Goal: Task Accomplishment & Management: Use online tool/utility

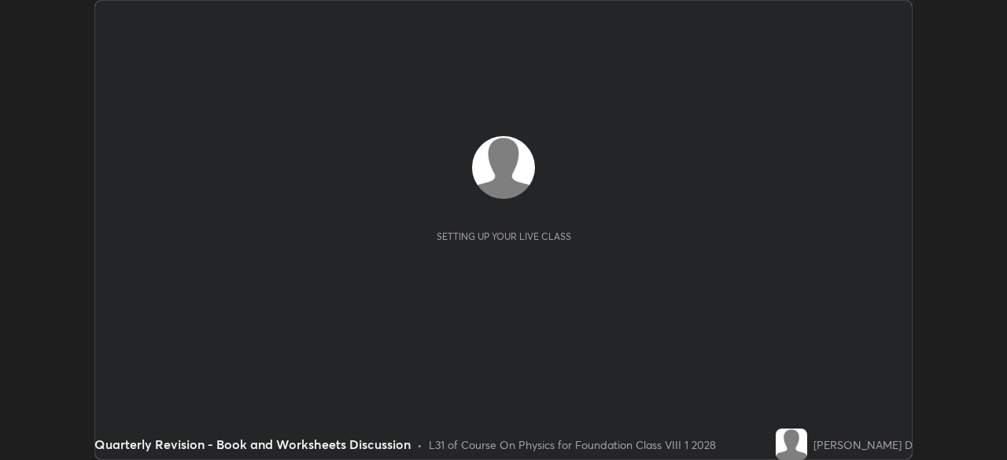
scroll to position [460, 1007]
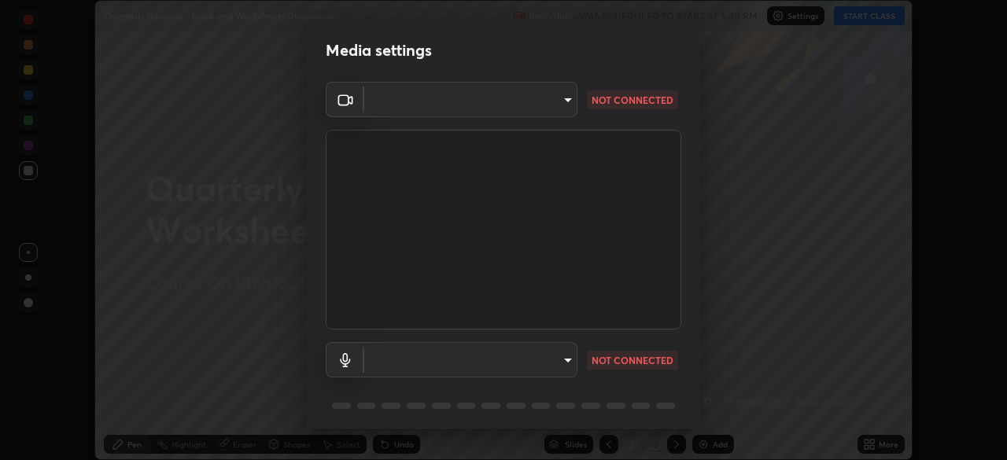
type input "1674d967bf5bfe0c65a51c96eaa310d8c5db01ba72f63f0a3a6b621615c927a6"
type input "communications"
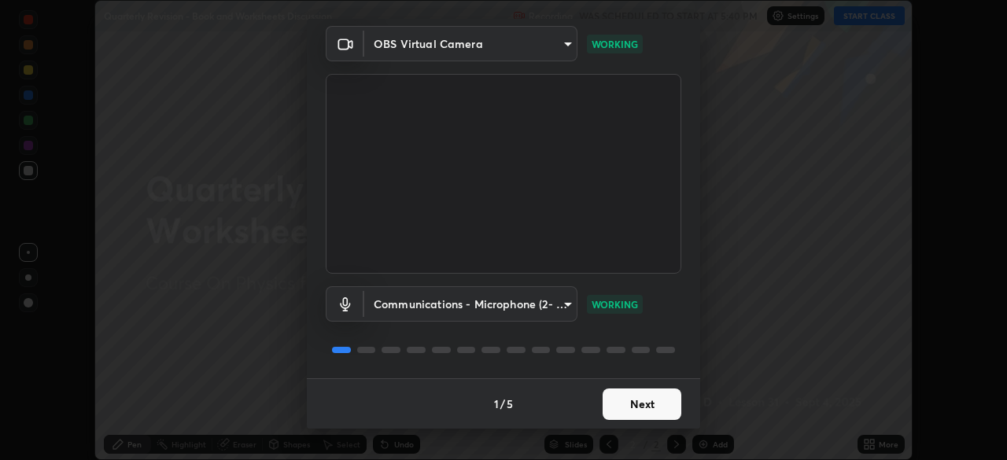
click at [645, 398] on button "Next" at bounding box center [642, 404] width 79 height 31
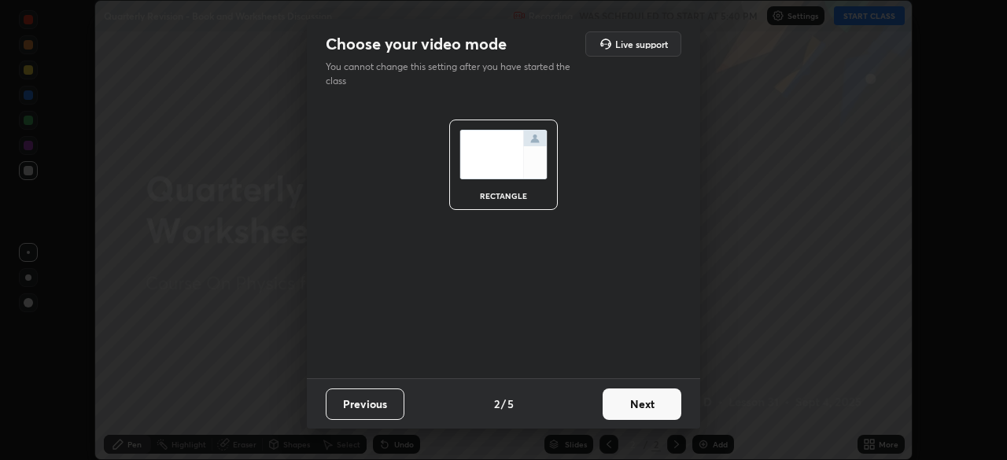
click at [645, 398] on button "Next" at bounding box center [642, 404] width 79 height 31
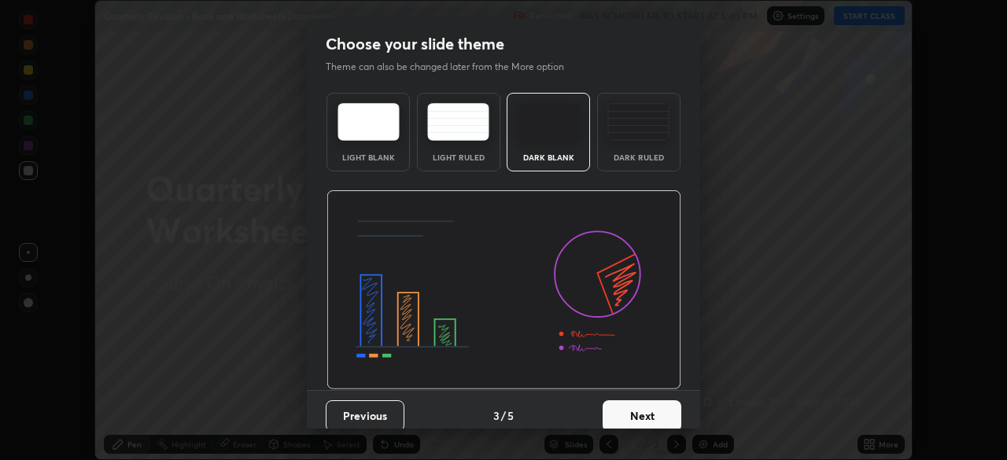
click at [653, 402] on button "Next" at bounding box center [642, 416] width 79 height 31
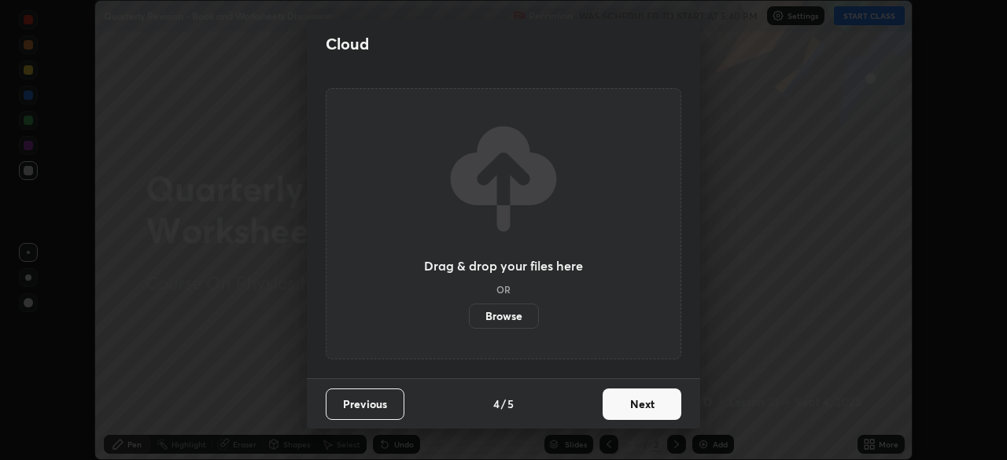
click at [657, 402] on button "Next" at bounding box center [642, 404] width 79 height 31
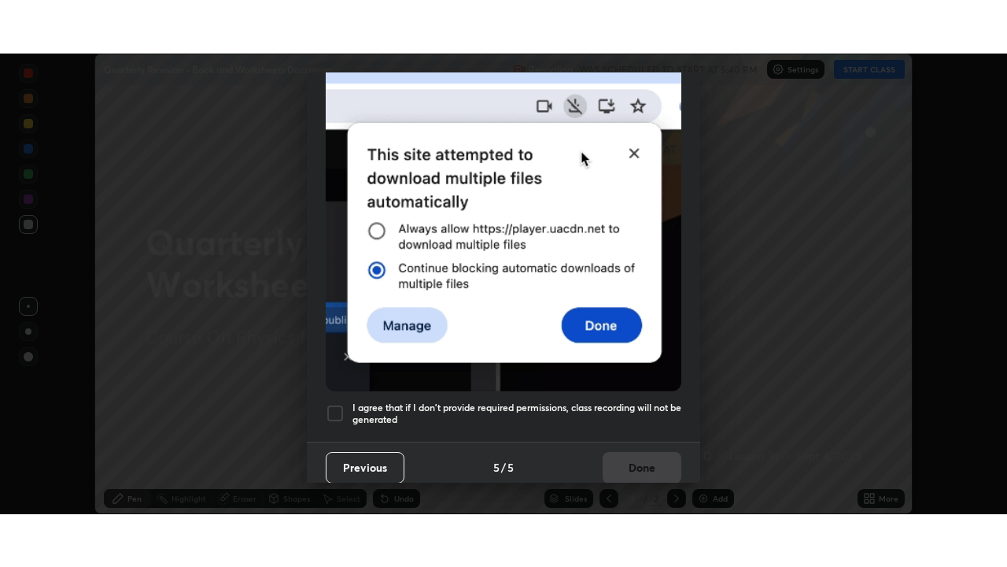
scroll to position [377, 0]
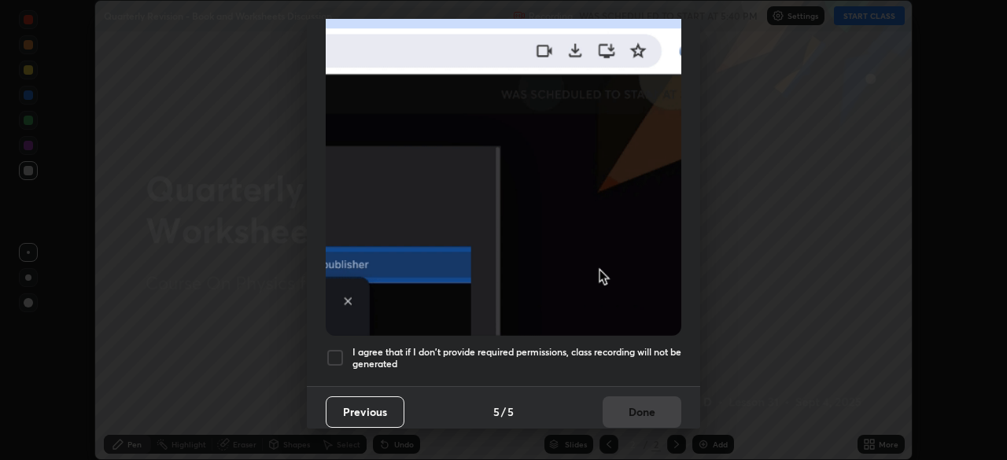
click at [341, 350] on div at bounding box center [335, 358] width 19 height 19
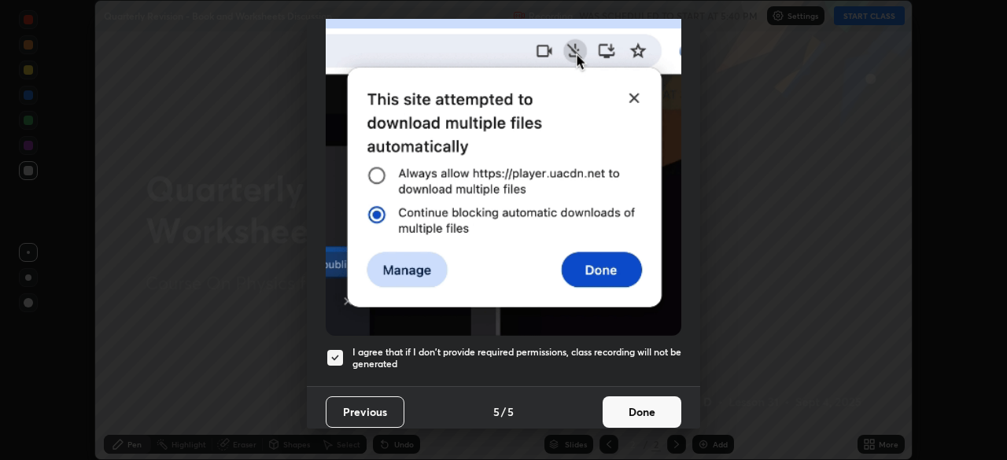
click at [633, 405] on button "Done" at bounding box center [642, 412] width 79 height 31
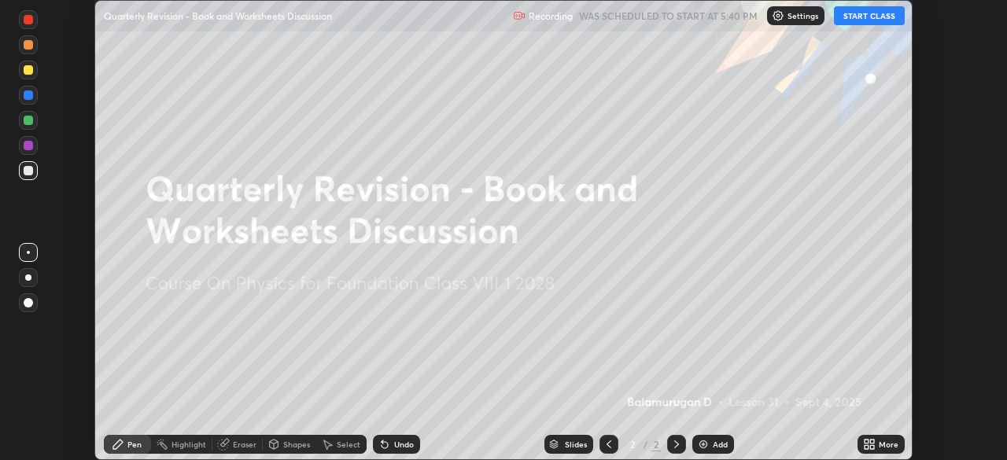
click at [872, 444] on icon at bounding box center [872, 442] width 4 height 4
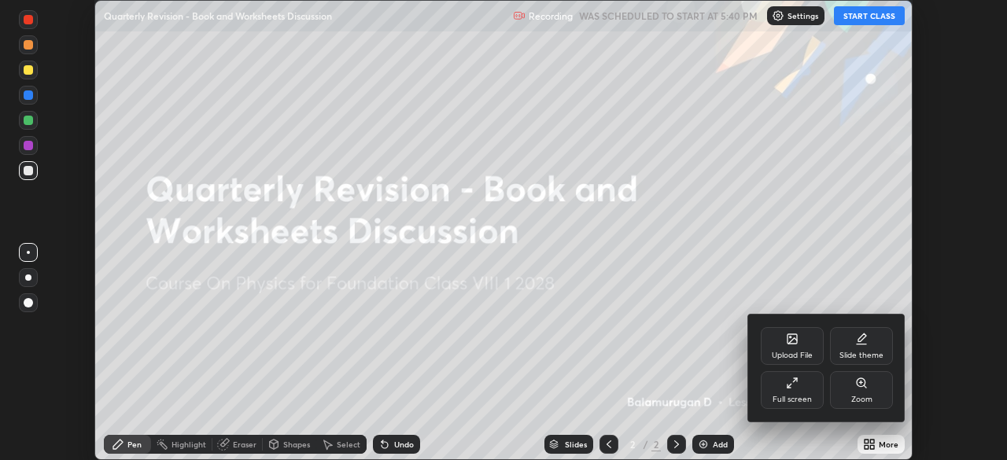
click at [793, 340] on icon at bounding box center [793, 341] width 9 height 6
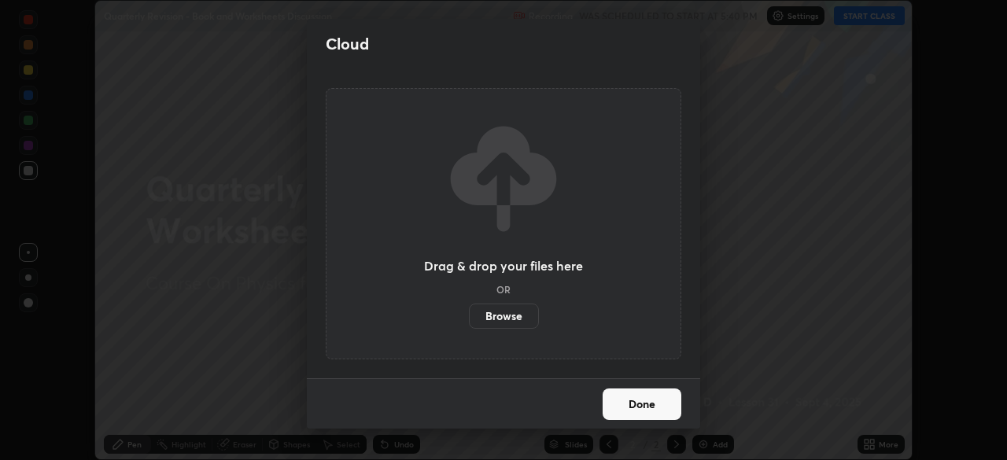
click at [519, 306] on label "Browse" at bounding box center [504, 316] width 70 height 25
click at [469, 306] on input "Browse" at bounding box center [469, 316] width 0 height 25
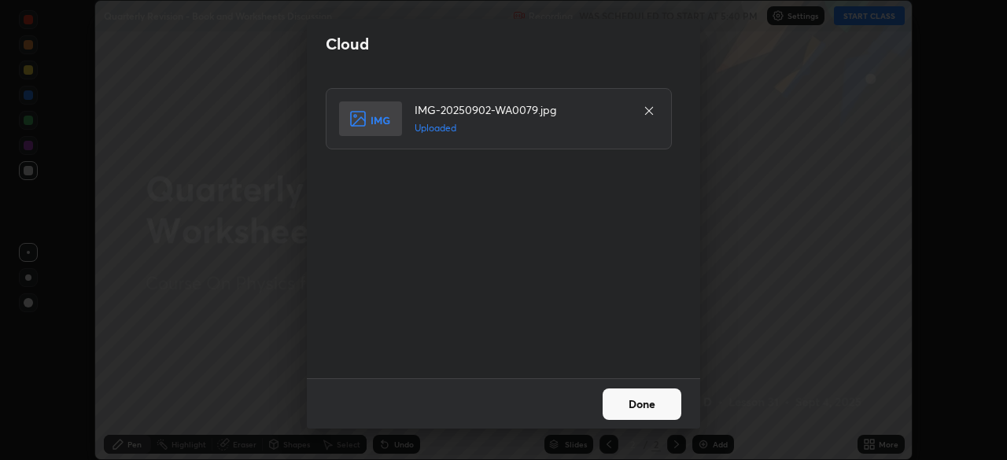
click at [646, 404] on button "Done" at bounding box center [642, 404] width 79 height 31
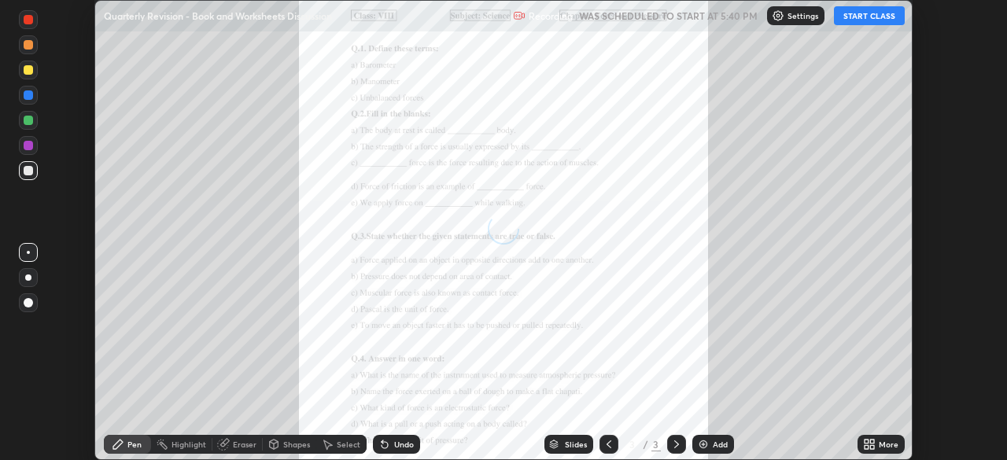
click at [879, 445] on div "More" at bounding box center [889, 445] width 20 height 8
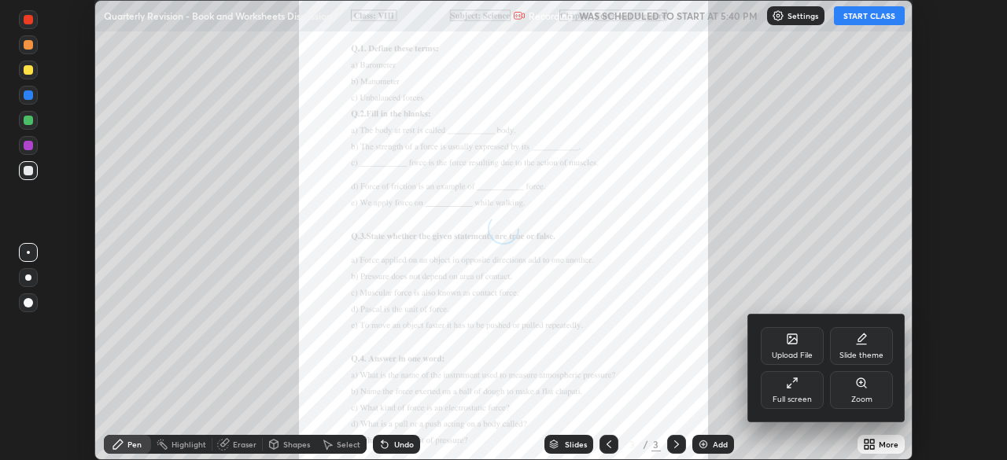
click at [795, 346] on div "Upload File" at bounding box center [792, 346] width 63 height 38
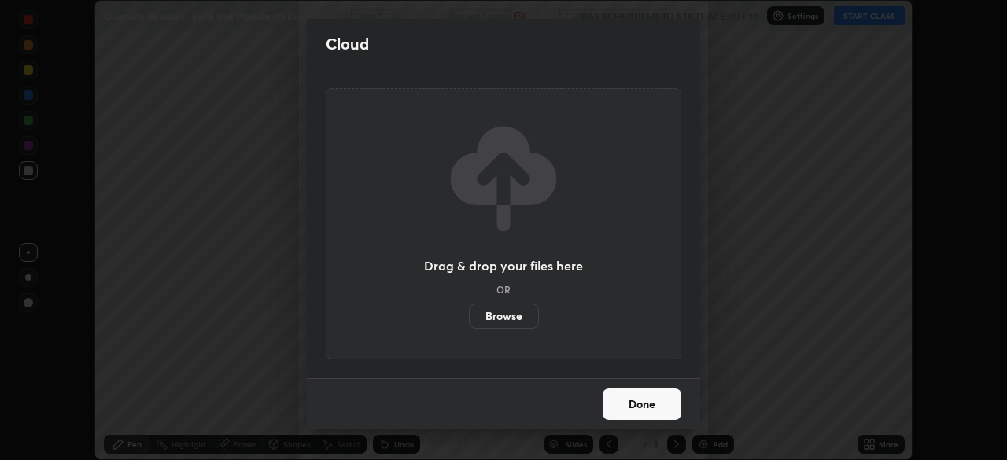
click at [510, 311] on label "Browse" at bounding box center [504, 316] width 70 height 25
click at [469, 311] on input "Browse" at bounding box center [469, 316] width 0 height 25
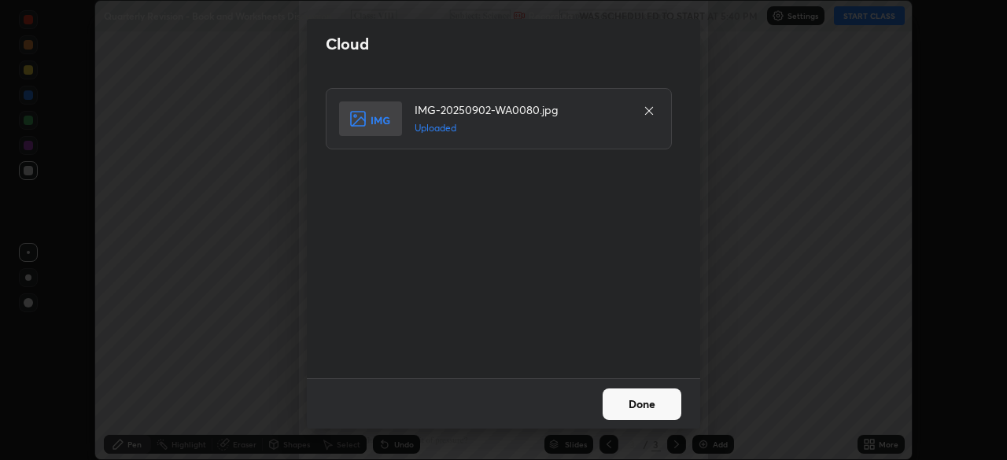
click at [657, 406] on button "Done" at bounding box center [642, 404] width 79 height 31
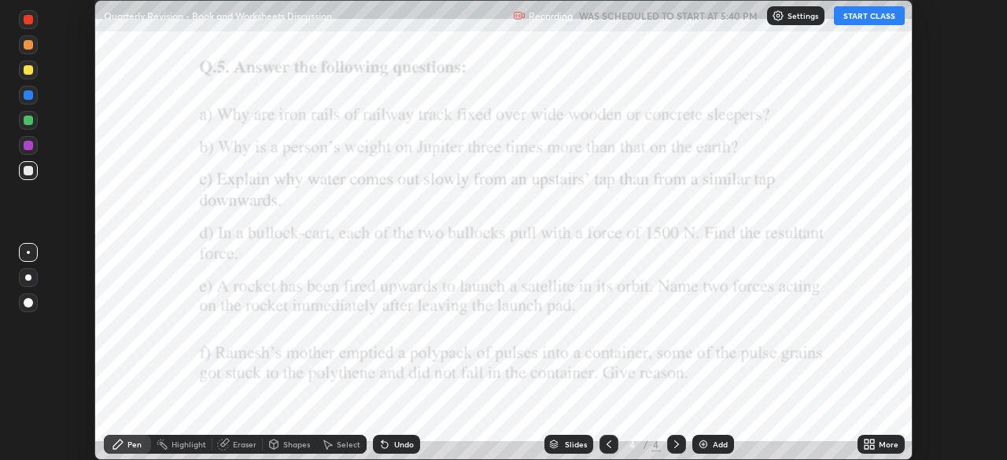
click at [609, 442] on icon at bounding box center [609, 444] width 13 height 13
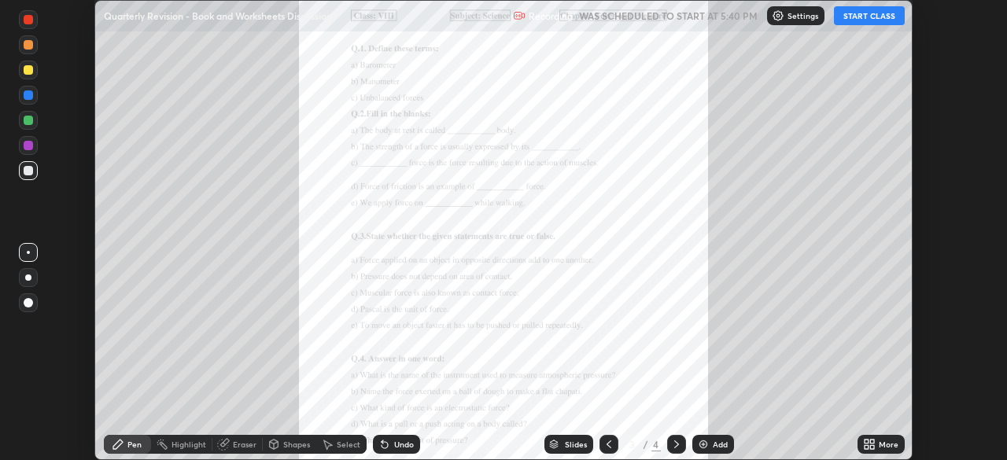
click at [874, 17] on button "START CLASS" at bounding box center [869, 15] width 71 height 19
click at [891, 441] on div "More" at bounding box center [889, 445] width 20 height 8
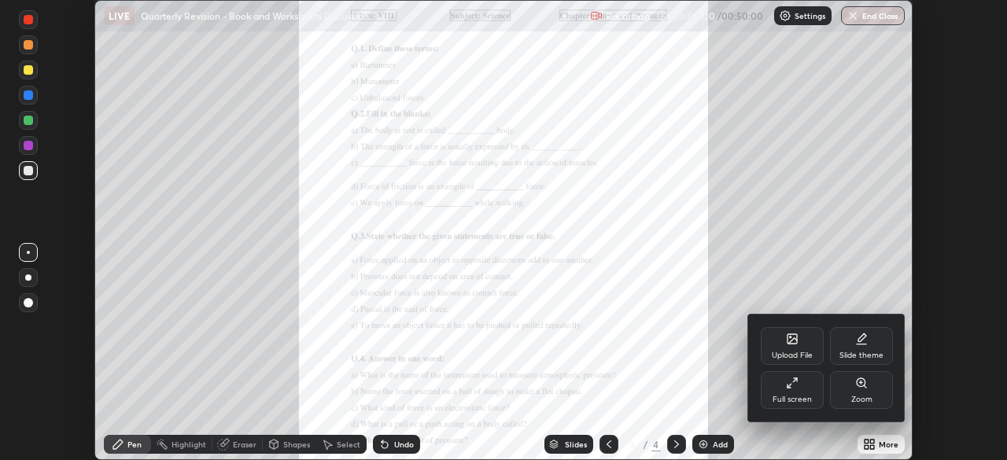
click at [801, 342] on div "Upload File" at bounding box center [792, 346] width 63 height 38
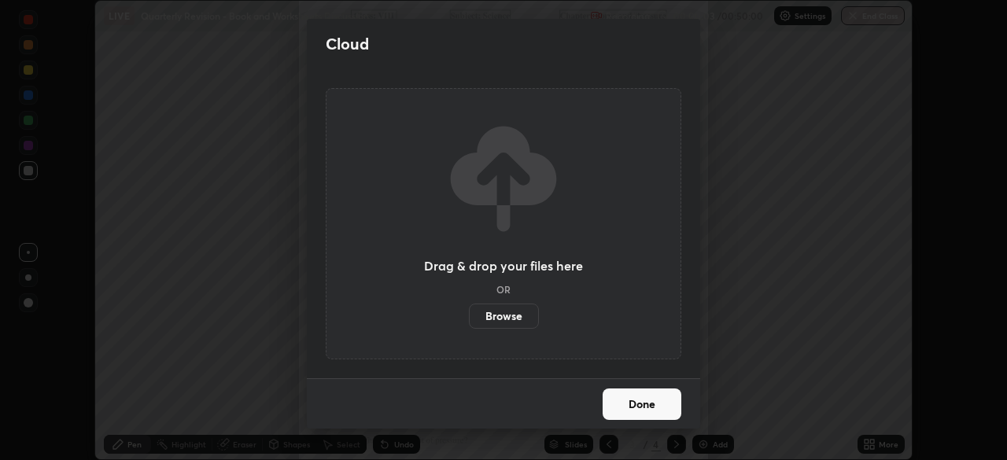
click at [643, 403] on button "Done" at bounding box center [642, 404] width 79 height 31
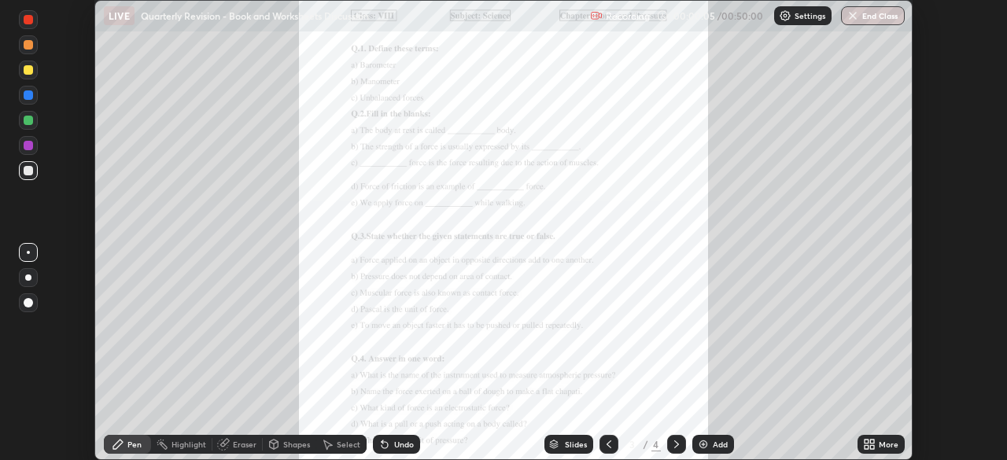
click at [884, 446] on div "More" at bounding box center [889, 445] width 20 height 8
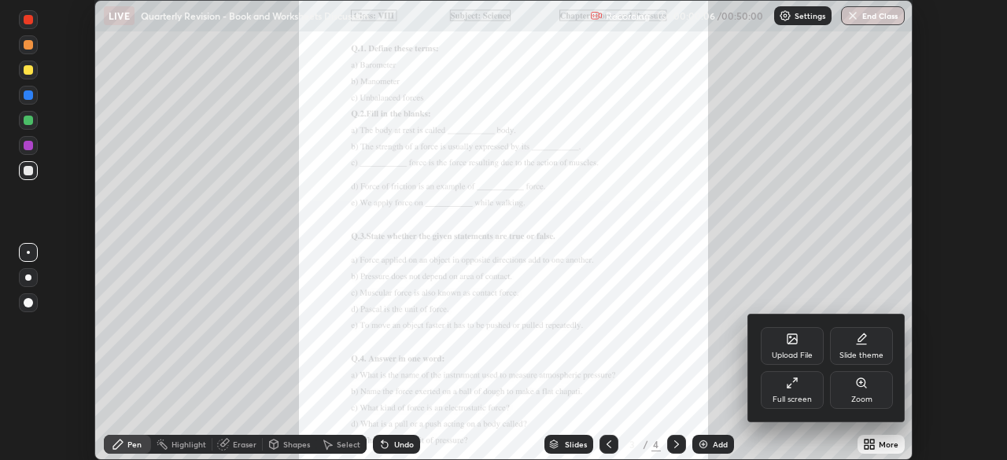
click at [804, 385] on div "Full screen" at bounding box center [792, 390] width 63 height 38
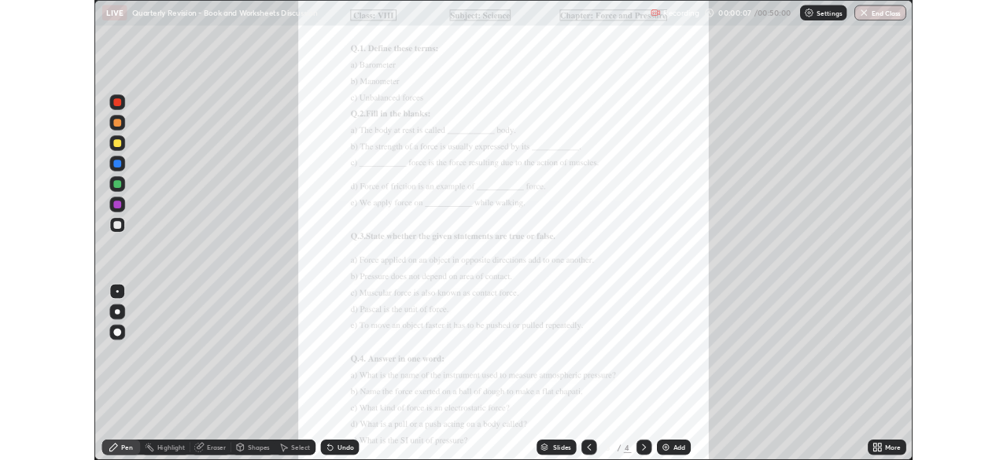
scroll to position [567, 1007]
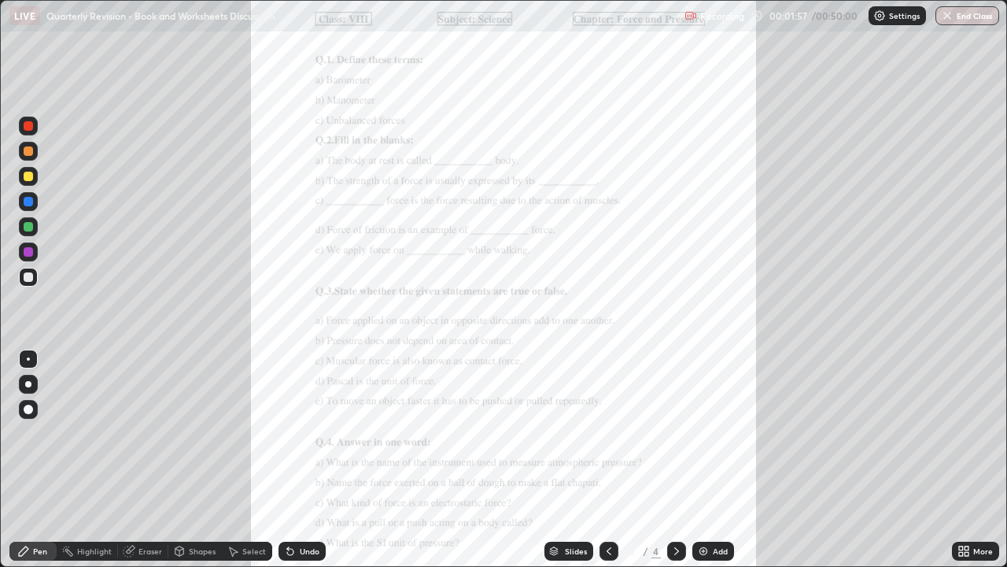
click at [966, 460] on icon at bounding box center [967, 548] width 4 height 4
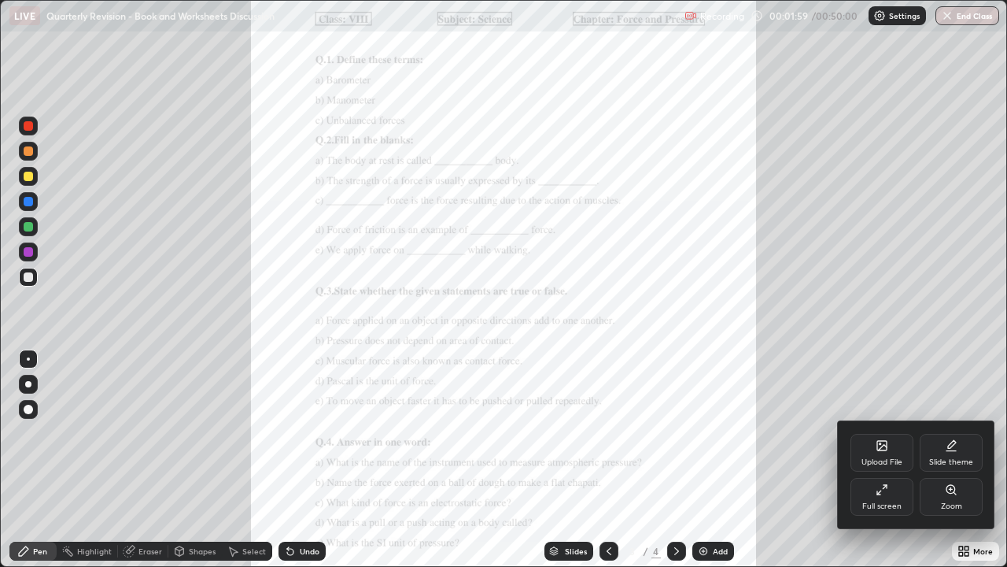
click at [957, 460] on icon at bounding box center [951, 489] width 13 height 13
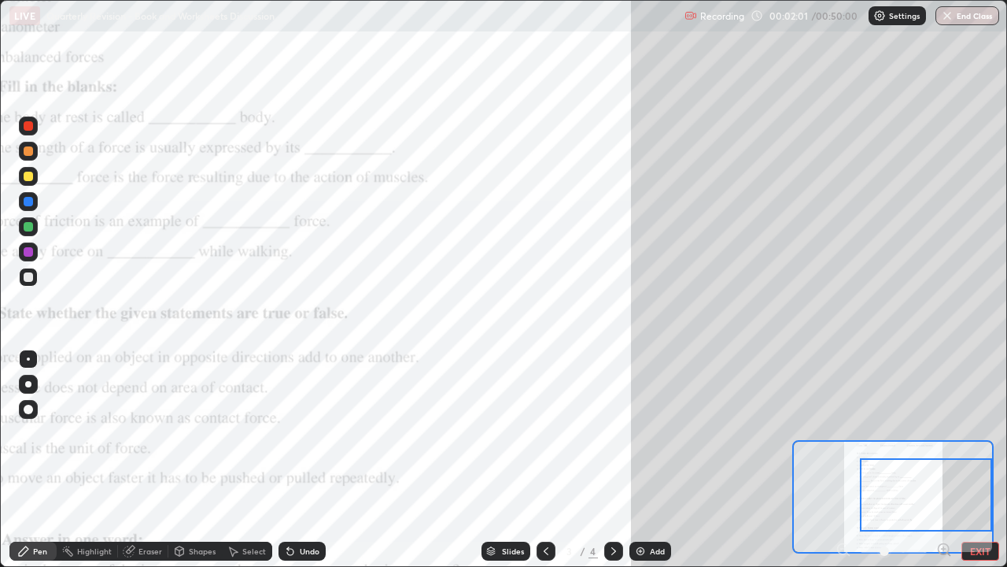
click at [944, 460] on icon at bounding box center [944, 549] width 4 height 0
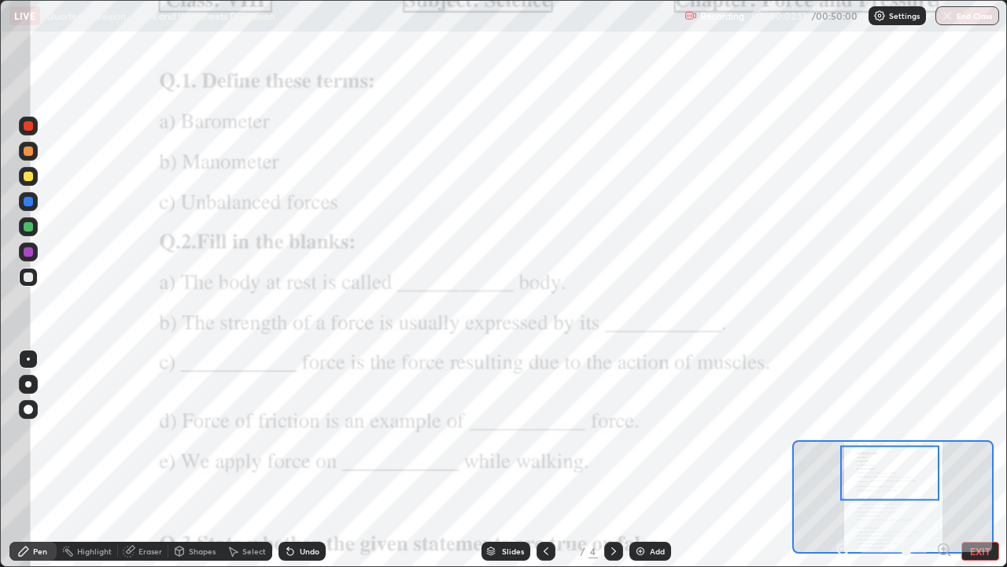
click at [28, 177] on div at bounding box center [28, 176] width 9 height 9
click at [29, 223] on div at bounding box center [28, 226] width 9 height 9
click at [154, 460] on div "Eraser" at bounding box center [151, 551] width 24 height 8
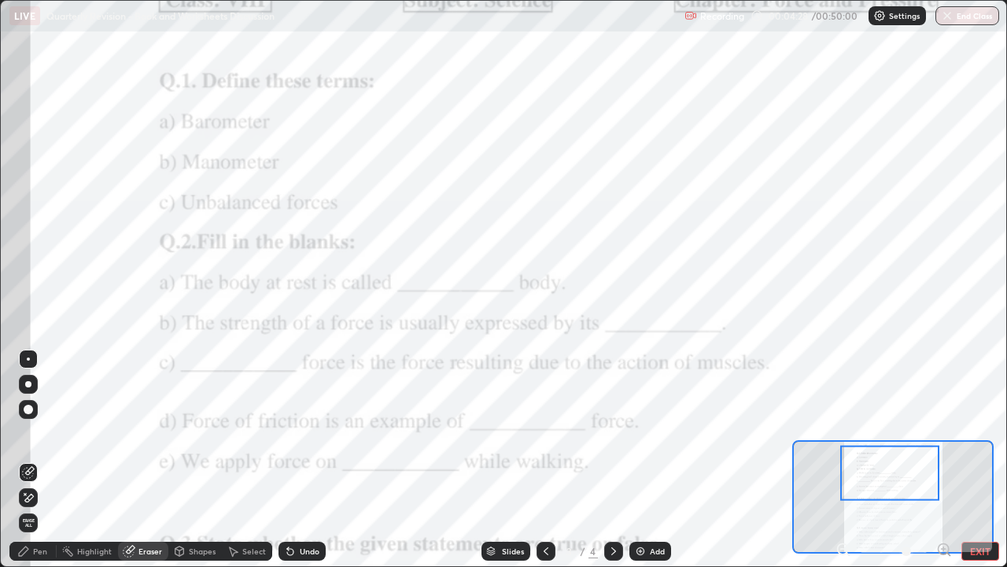
click at [39, 460] on div "Pen" at bounding box center [40, 551] width 14 height 8
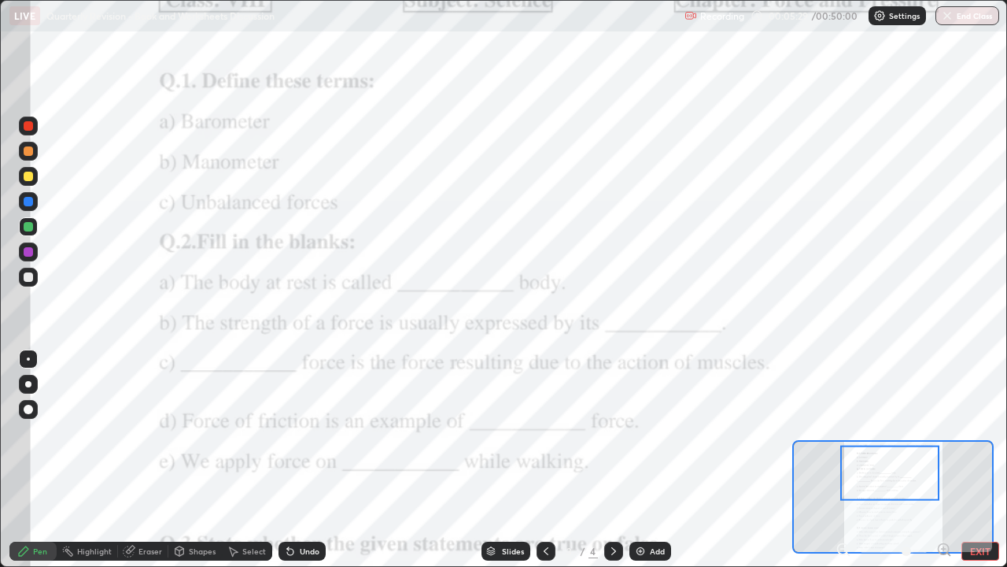
click at [943, 460] on icon at bounding box center [944, 549] width 4 height 0
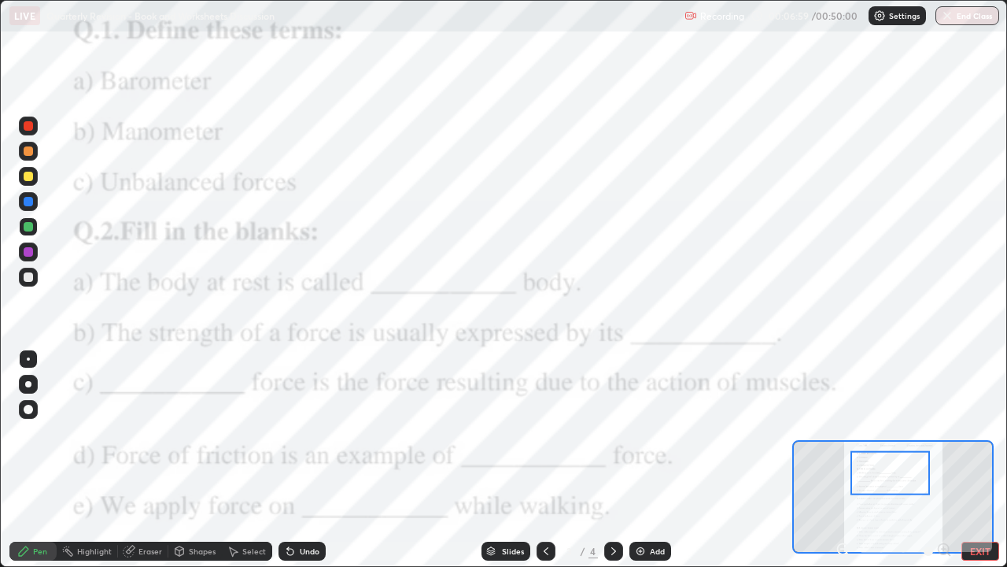
click at [153, 460] on div "Eraser" at bounding box center [151, 551] width 24 height 8
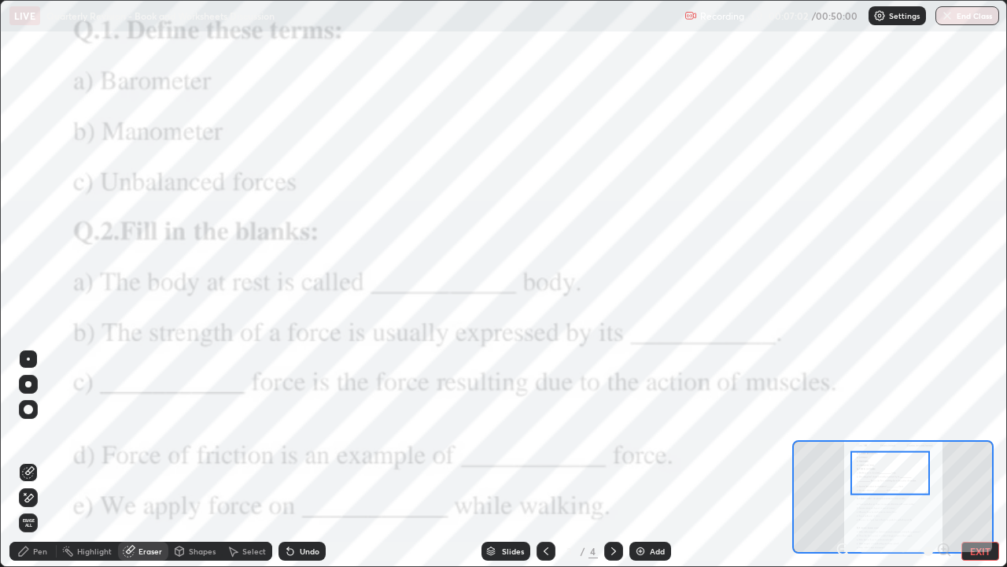
click at [311, 460] on div "Undo" at bounding box center [302, 550] width 47 height 19
click at [37, 460] on div "Pen" at bounding box center [40, 551] width 14 height 8
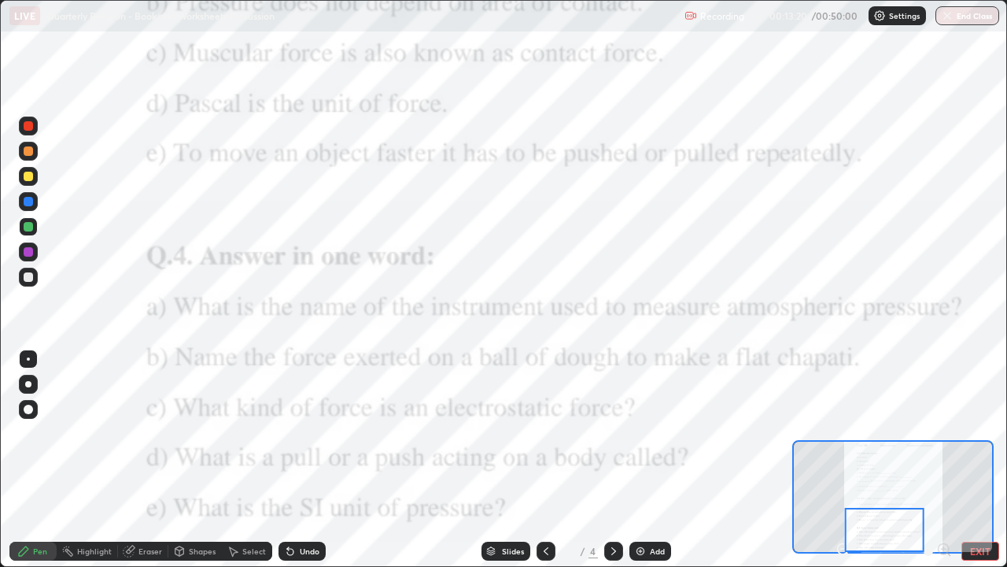
click at [896, 460] on div at bounding box center [884, 530] width 79 height 44
click at [613, 460] on icon at bounding box center [613, 551] width 5 height 8
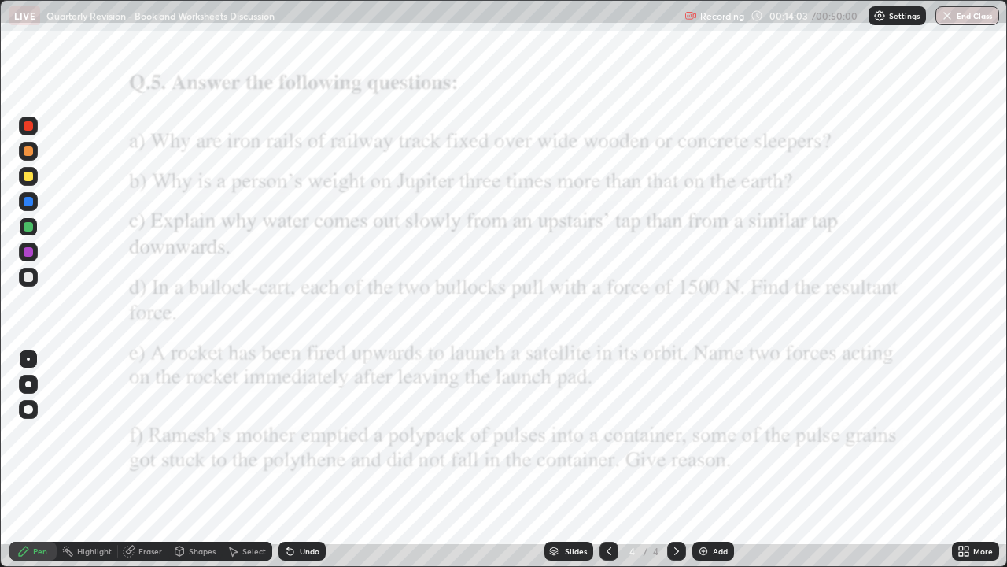
click at [716, 460] on div "Add" at bounding box center [720, 551] width 15 height 8
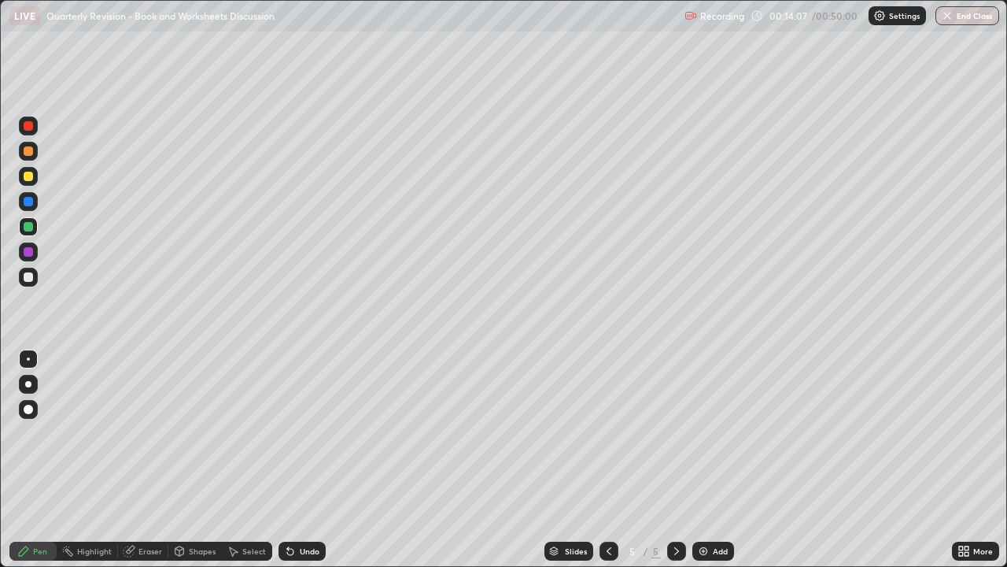
click at [46, 91] on div "Erase all" at bounding box center [28, 283] width 38 height 504
click at [29, 222] on div at bounding box center [28, 226] width 9 height 9
click at [28, 384] on div at bounding box center [28, 384] width 6 height 6
click at [28, 175] on div at bounding box center [28, 176] width 9 height 9
click at [28, 150] on div at bounding box center [28, 150] width 9 height 9
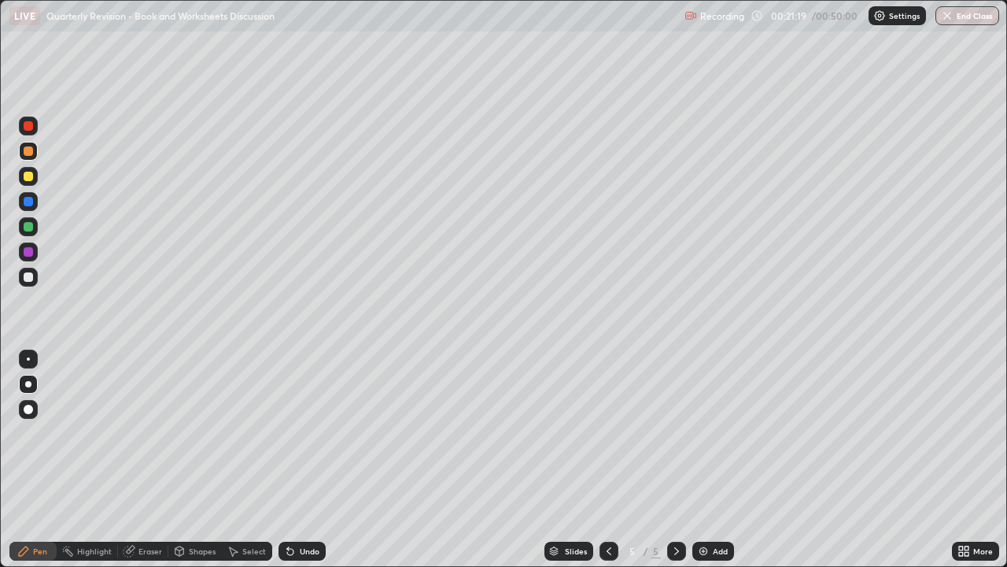
click at [606, 460] on icon at bounding box center [609, 551] width 13 height 13
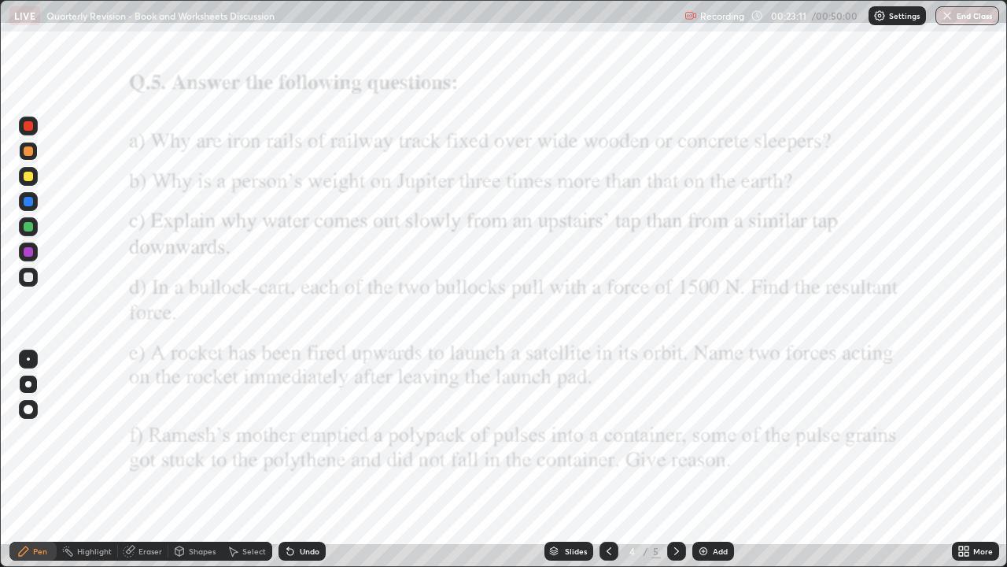
click at [675, 460] on icon at bounding box center [676, 551] width 13 height 13
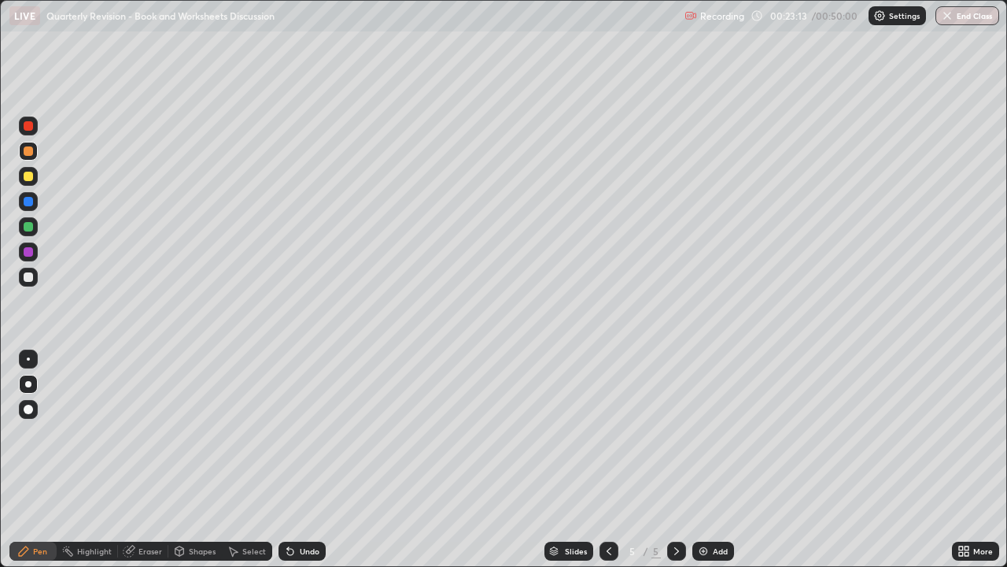
click at [713, 460] on div "Add" at bounding box center [720, 551] width 15 height 8
click at [301, 460] on div "Undo" at bounding box center [302, 550] width 47 height 19
click at [610, 460] on icon at bounding box center [609, 551] width 13 height 13
click at [608, 460] on icon at bounding box center [609, 551] width 13 height 13
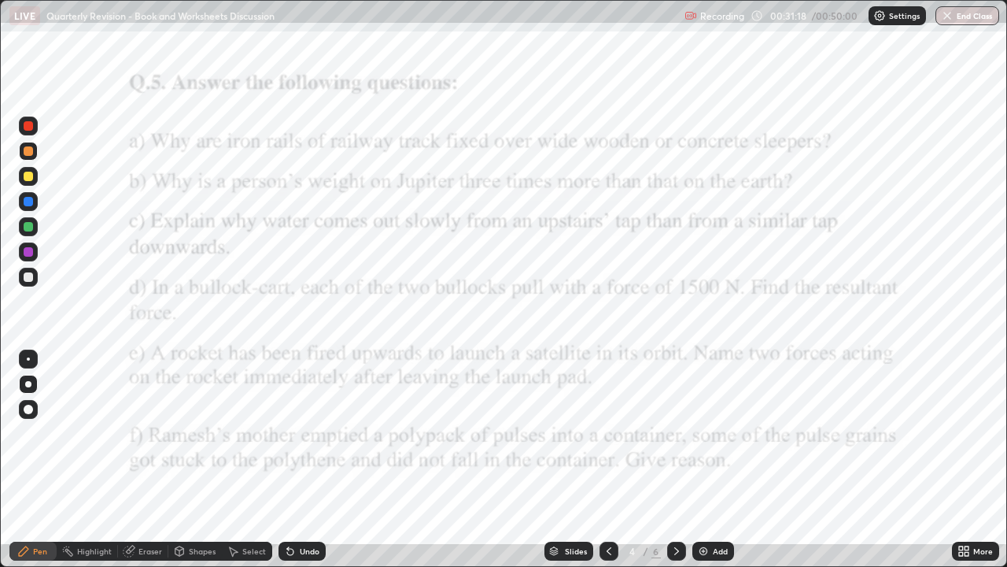
click at [675, 460] on icon at bounding box center [676, 551] width 13 height 13
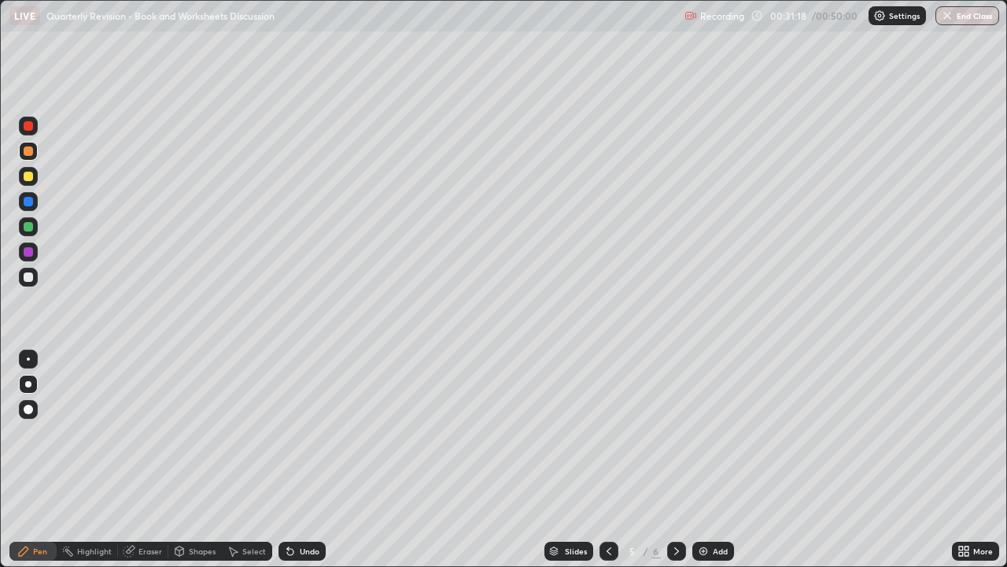
click at [684, 460] on div at bounding box center [676, 550] width 19 height 19
click at [717, 460] on div "Add" at bounding box center [720, 551] width 15 height 8
click at [29, 198] on div at bounding box center [28, 201] width 9 height 9
click at [306, 460] on div "Undo" at bounding box center [310, 551] width 20 height 8
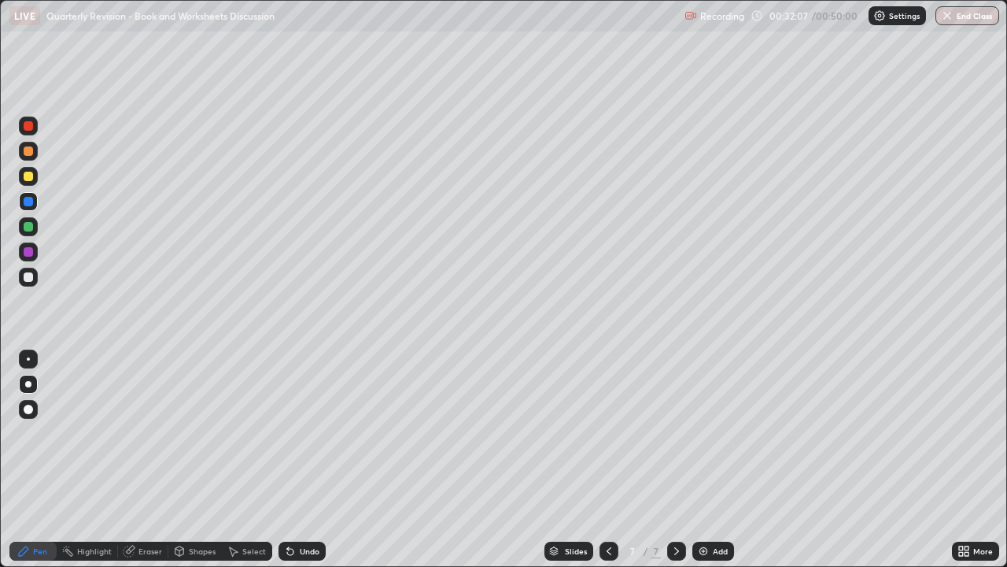
click at [311, 460] on div "Undo" at bounding box center [310, 551] width 20 height 8
click at [312, 460] on div "Undo" at bounding box center [310, 551] width 20 height 8
click at [316, 460] on div "Undo" at bounding box center [310, 551] width 20 height 8
click at [320, 460] on div "Undo" at bounding box center [302, 550] width 47 height 19
click at [319, 460] on div "Undo" at bounding box center [302, 550] width 47 height 19
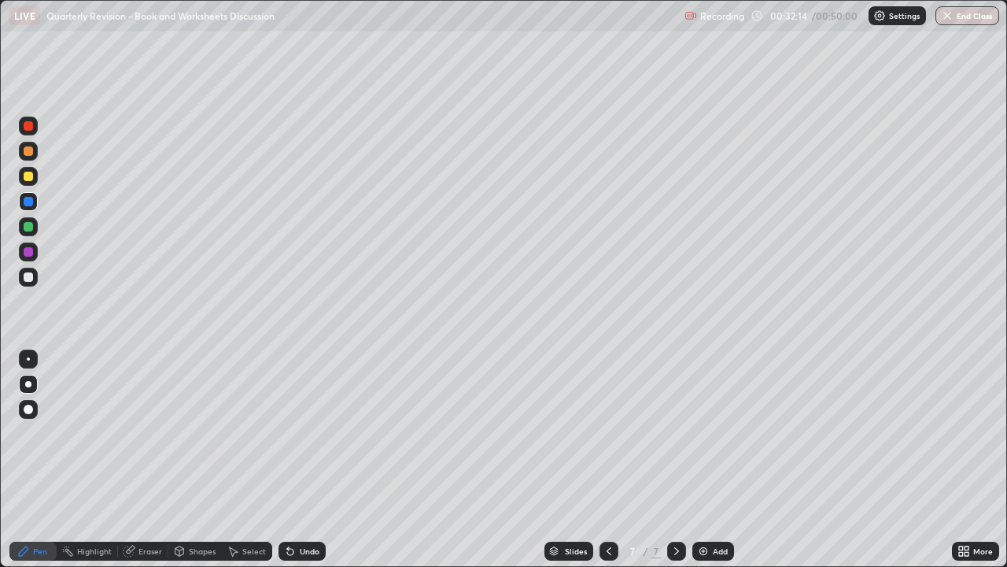
click at [319, 460] on div "Undo" at bounding box center [302, 550] width 47 height 19
click at [318, 460] on div "Undo" at bounding box center [302, 550] width 47 height 19
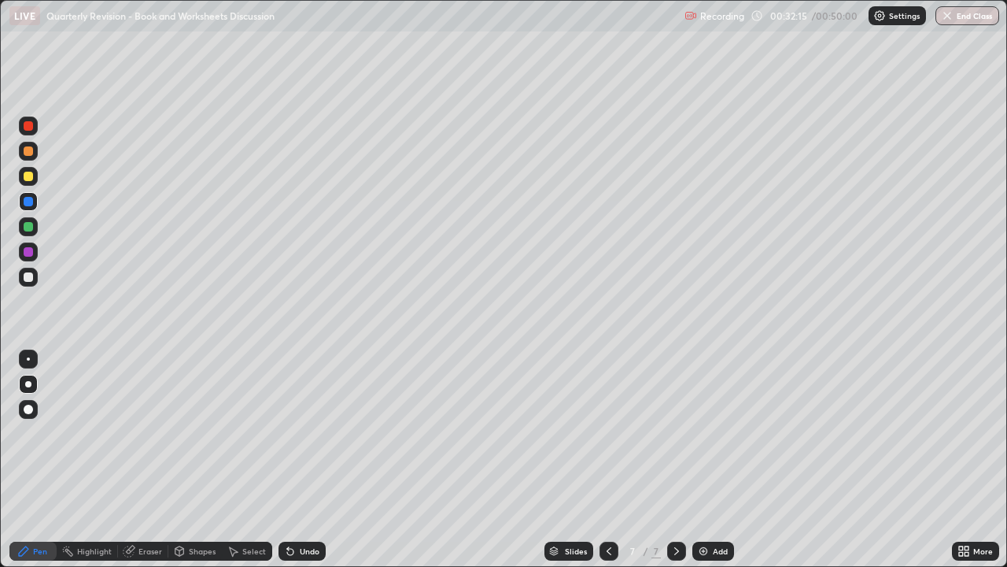
click at [318, 460] on div "Undo" at bounding box center [302, 550] width 47 height 19
click at [320, 460] on div "Undo" at bounding box center [302, 550] width 47 height 19
click at [316, 460] on div "Undo" at bounding box center [302, 550] width 47 height 19
click at [313, 460] on div "Undo" at bounding box center [302, 550] width 47 height 19
click at [317, 460] on div "Undo" at bounding box center [302, 550] width 47 height 19
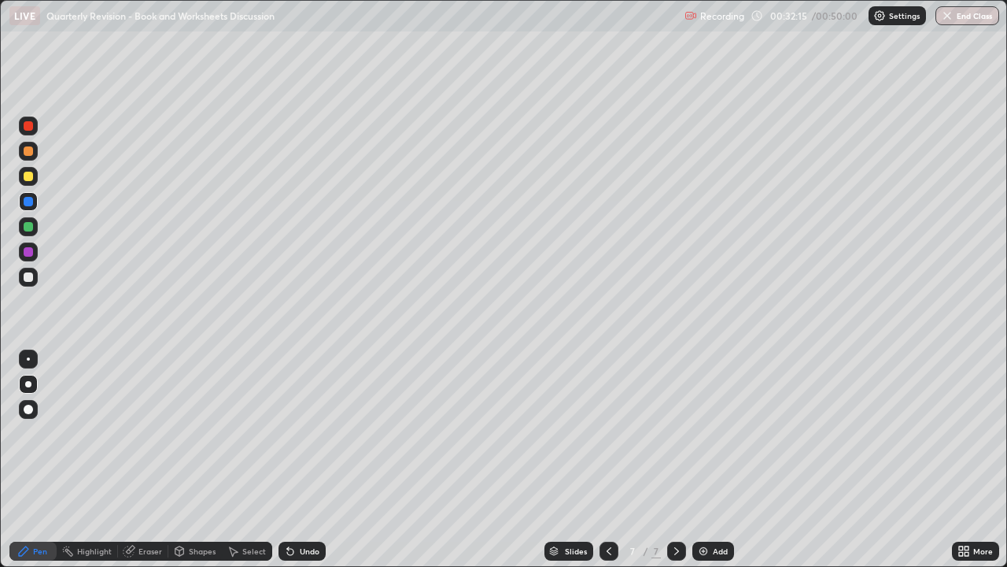
click at [312, 460] on div "Undo" at bounding box center [310, 551] width 20 height 8
click at [309, 460] on div "Undo" at bounding box center [310, 551] width 20 height 8
click at [306, 460] on div "Undo" at bounding box center [310, 551] width 20 height 8
click at [302, 460] on div "Undo" at bounding box center [310, 551] width 20 height 8
click at [300, 460] on div "Undo" at bounding box center [310, 551] width 20 height 8
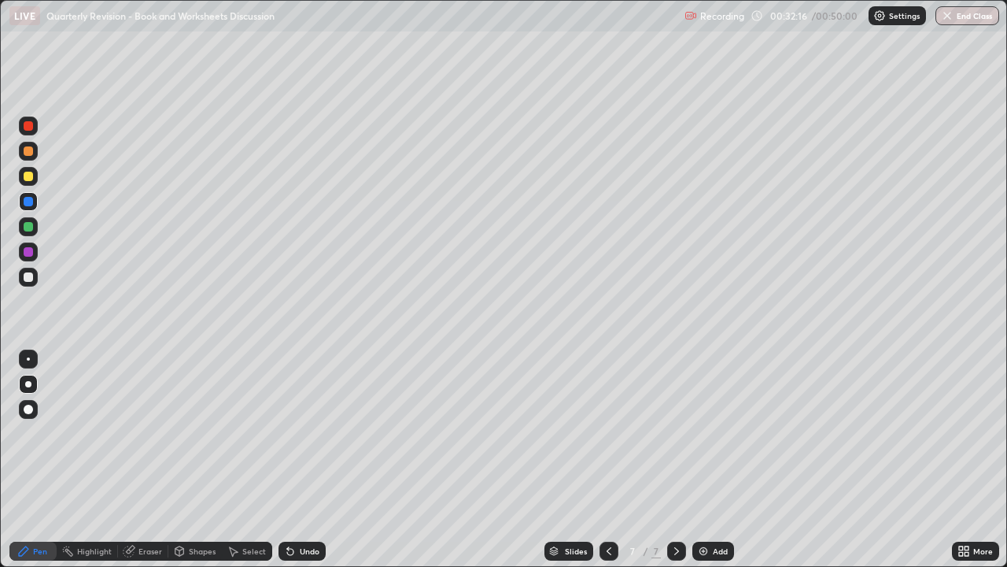
click at [300, 460] on div "Undo" at bounding box center [310, 551] width 20 height 8
click at [302, 460] on div "Undo" at bounding box center [310, 551] width 20 height 8
click at [305, 460] on div "Undo" at bounding box center [310, 551] width 20 height 8
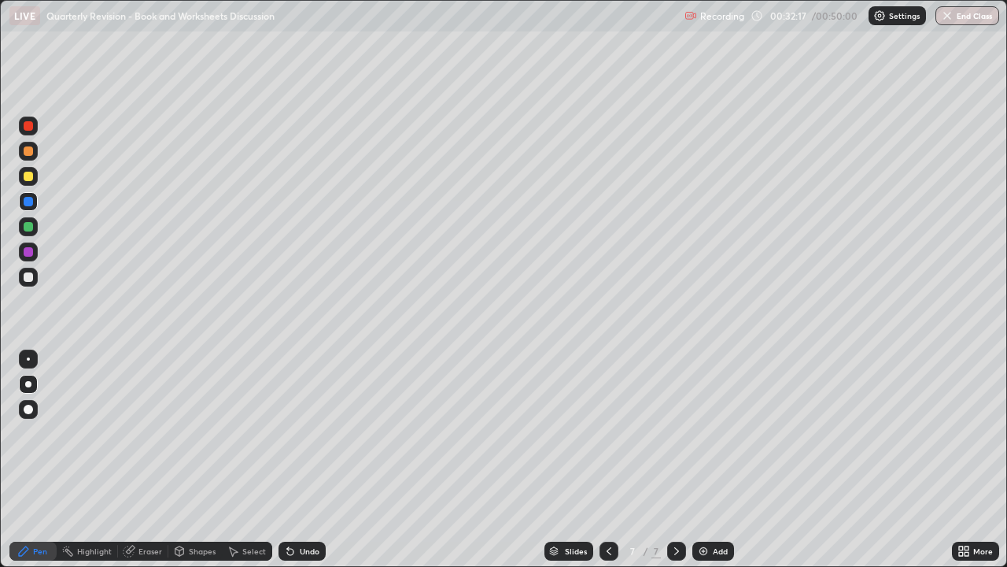
click at [305, 460] on div "Undo" at bounding box center [310, 551] width 20 height 8
click at [303, 460] on div "Undo" at bounding box center [310, 551] width 20 height 8
click at [306, 460] on div "Undo" at bounding box center [310, 551] width 20 height 8
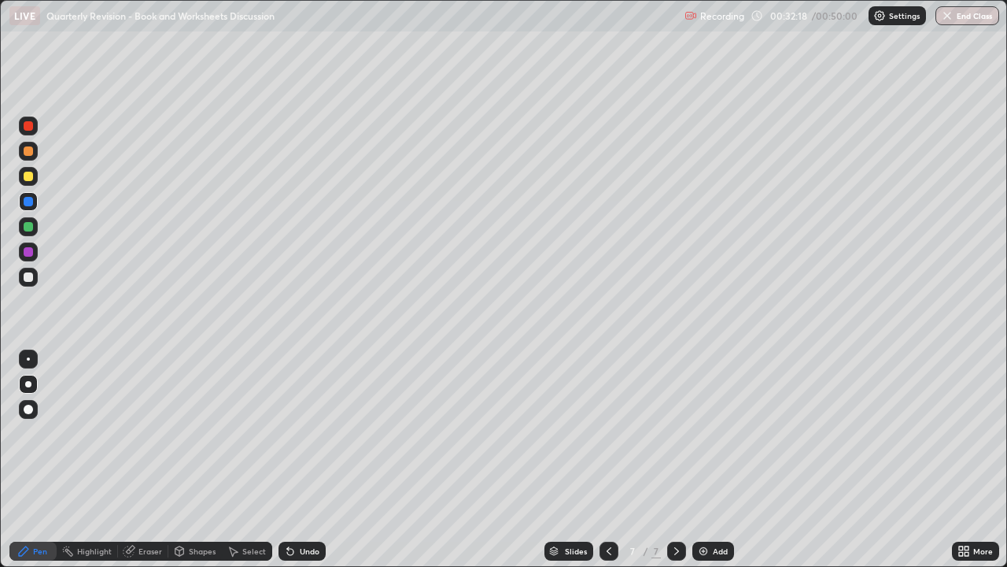
click at [308, 460] on div "Undo" at bounding box center [310, 551] width 20 height 8
click at [313, 460] on div "Undo" at bounding box center [310, 551] width 20 height 8
click at [312, 460] on div "Undo" at bounding box center [310, 551] width 20 height 8
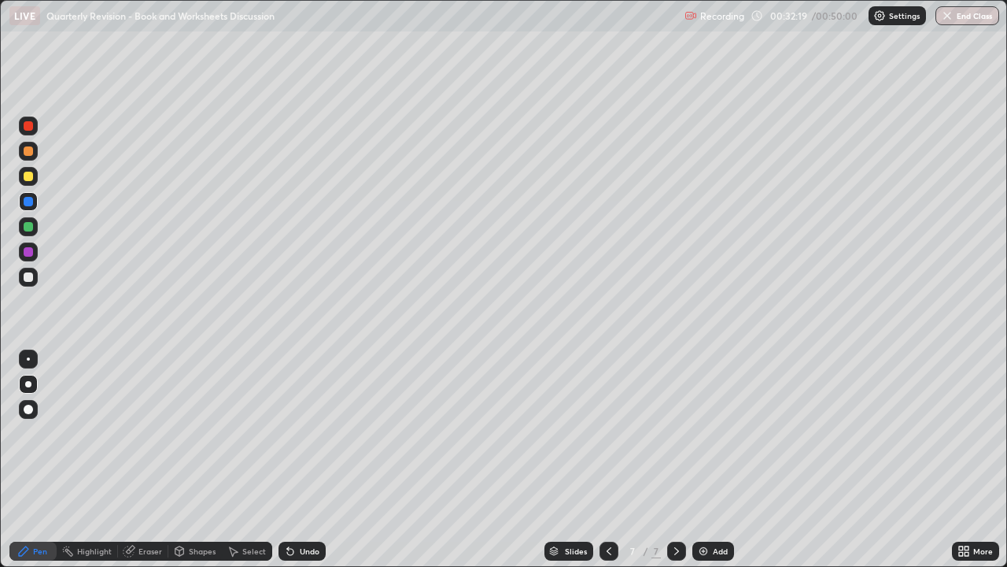
click at [308, 460] on div "Undo" at bounding box center [310, 551] width 20 height 8
click at [31, 278] on div at bounding box center [28, 276] width 9 height 9
click at [315, 460] on div "Undo" at bounding box center [302, 550] width 47 height 19
click at [608, 460] on icon at bounding box center [609, 551] width 13 height 13
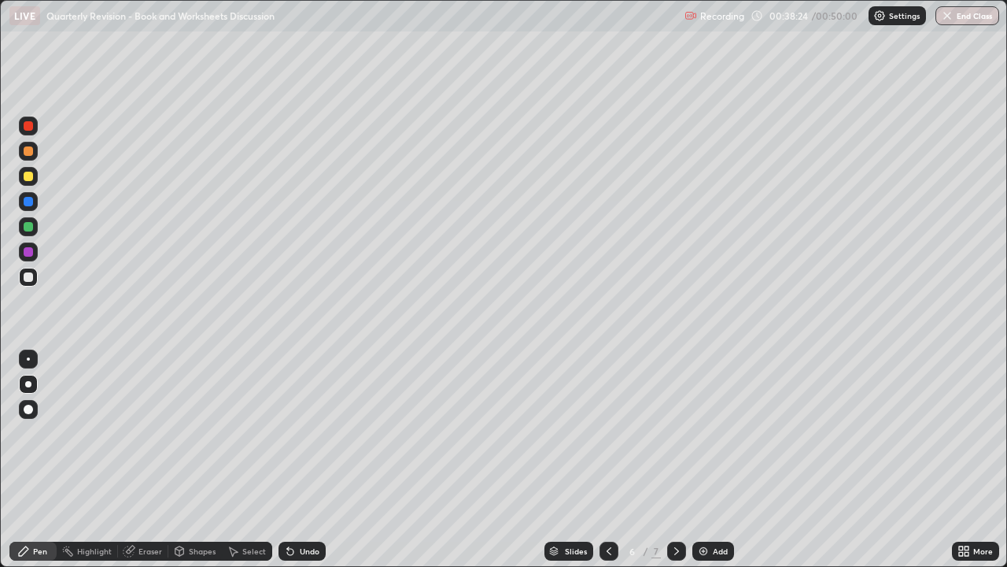
click at [605, 460] on icon at bounding box center [609, 551] width 13 height 13
click at [615, 460] on div at bounding box center [609, 550] width 19 height 31
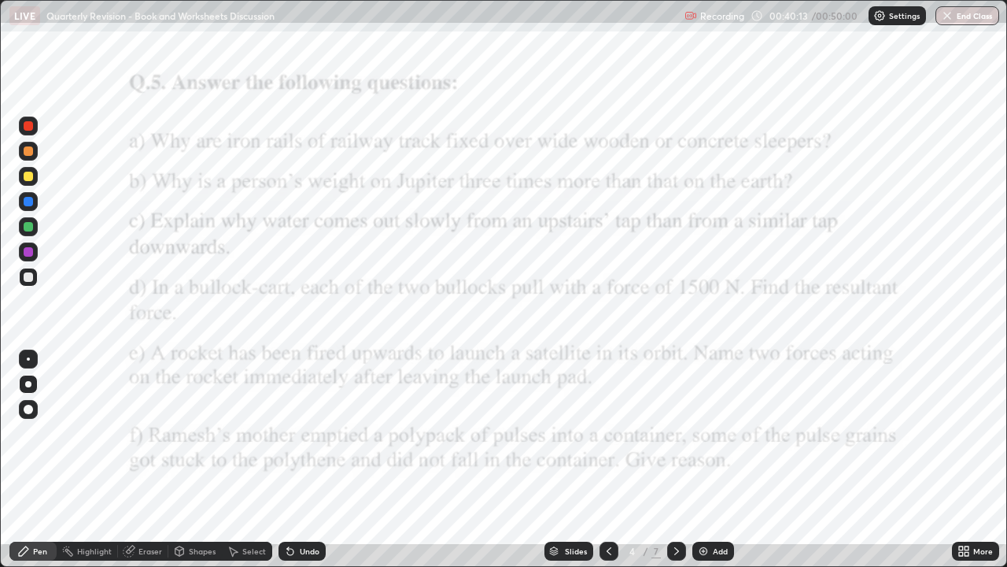
click at [677, 460] on icon at bounding box center [676, 551] width 13 height 13
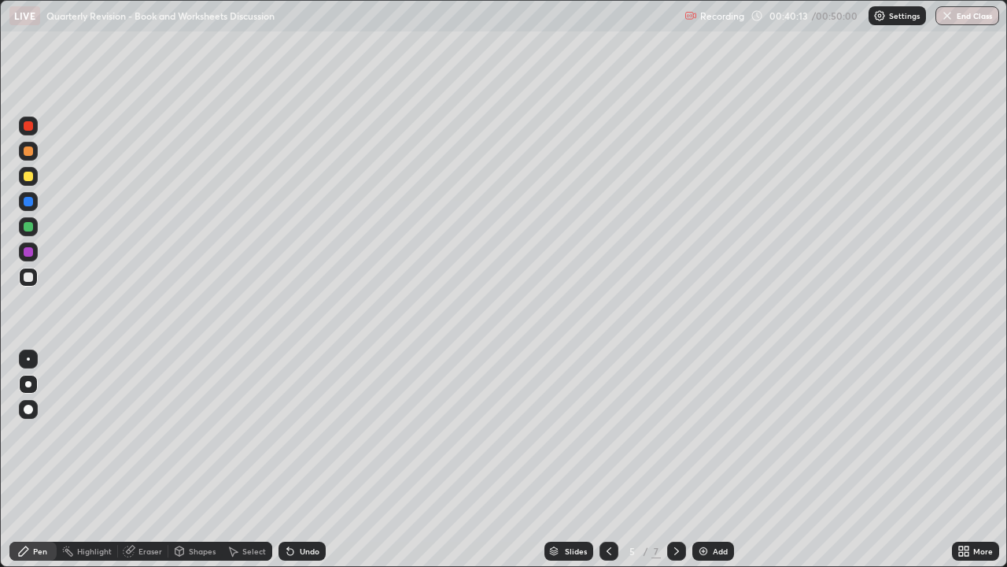
click at [675, 460] on icon at bounding box center [676, 551] width 13 height 13
click at [711, 460] on div "Add" at bounding box center [714, 550] width 42 height 19
click at [608, 460] on icon at bounding box center [609, 551] width 13 height 13
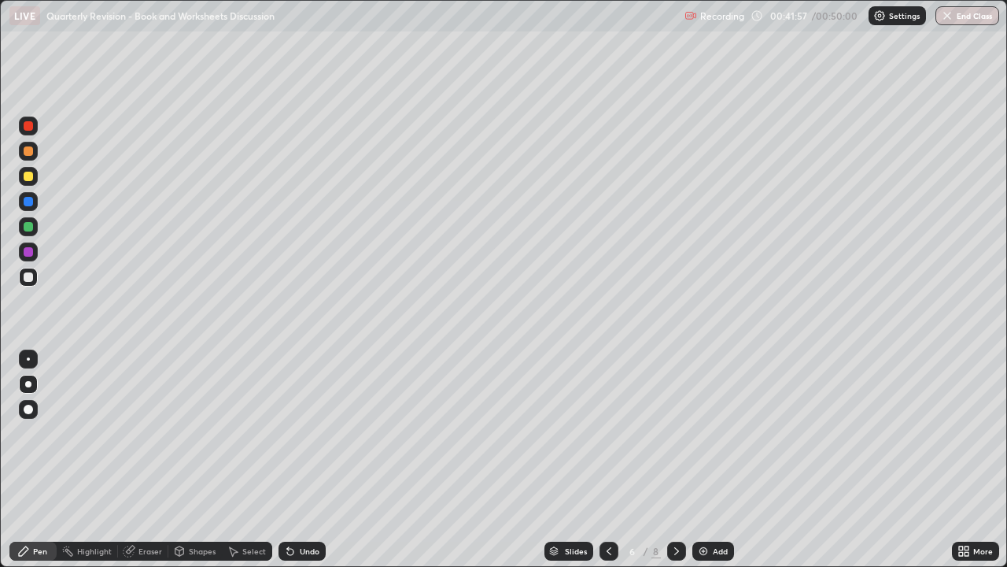
click at [611, 460] on icon at bounding box center [609, 551] width 13 height 13
click at [608, 460] on div at bounding box center [609, 550] width 19 height 19
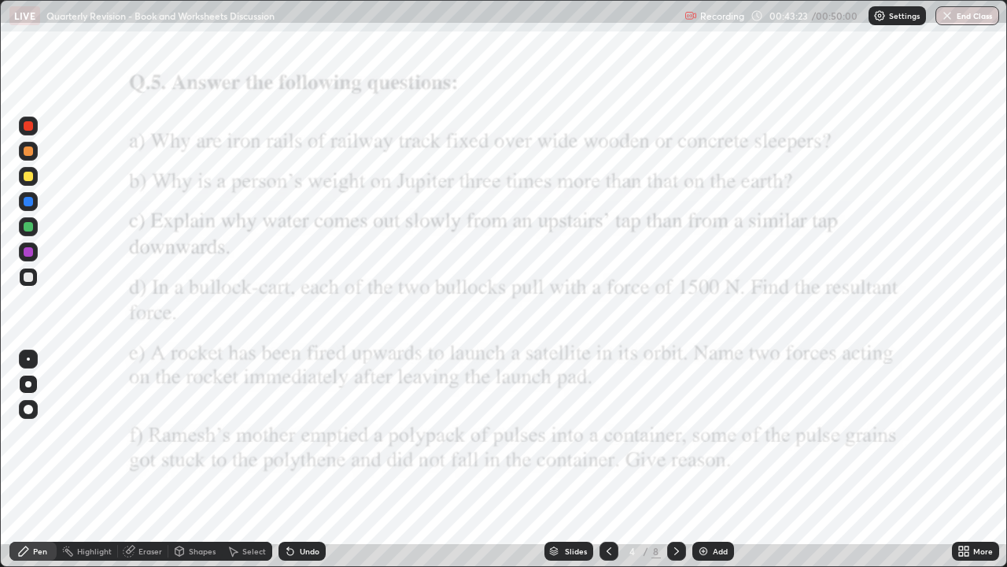
click at [675, 460] on icon at bounding box center [676, 551] width 13 height 13
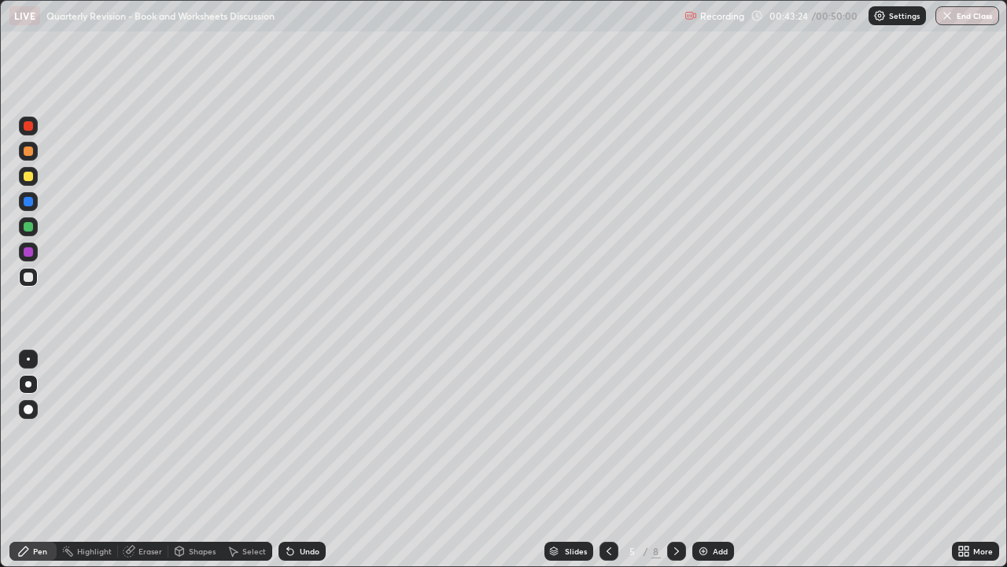
click at [677, 460] on icon at bounding box center [676, 551] width 5 height 8
click at [676, 460] on icon at bounding box center [676, 551] width 13 height 13
click at [675, 460] on icon at bounding box center [676, 551] width 13 height 13
click at [714, 460] on div "Add" at bounding box center [720, 551] width 15 height 8
click at [28, 151] on div at bounding box center [28, 150] width 9 height 9
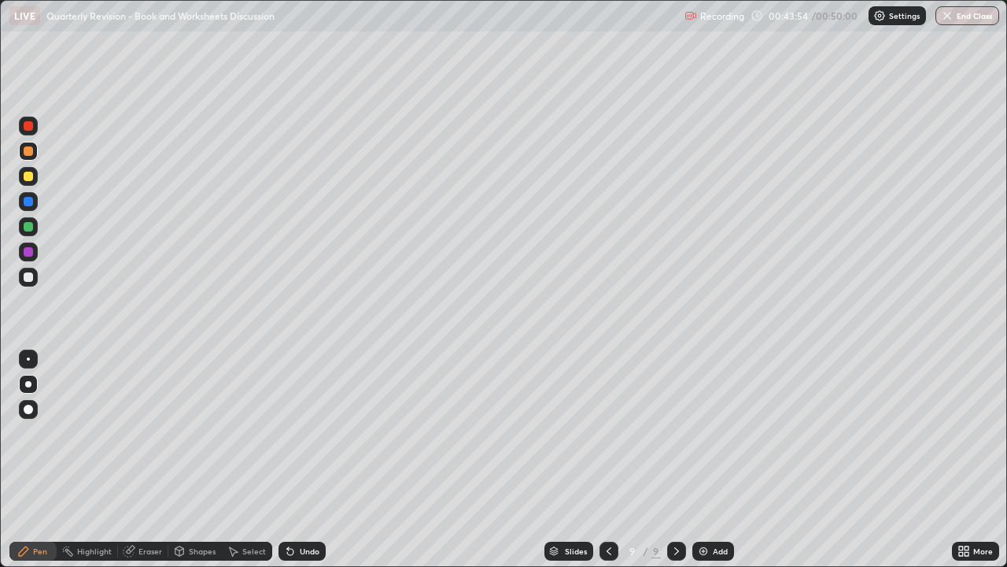
click at [25, 275] on div at bounding box center [28, 276] width 9 height 9
click at [28, 150] on div at bounding box center [28, 150] width 9 height 9
click at [30, 275] on div at bounding box center [28, 276] width 9 height 9
click at [150, 460] on div "Eraser" at bounding box center [151, 551] width 24 height 8
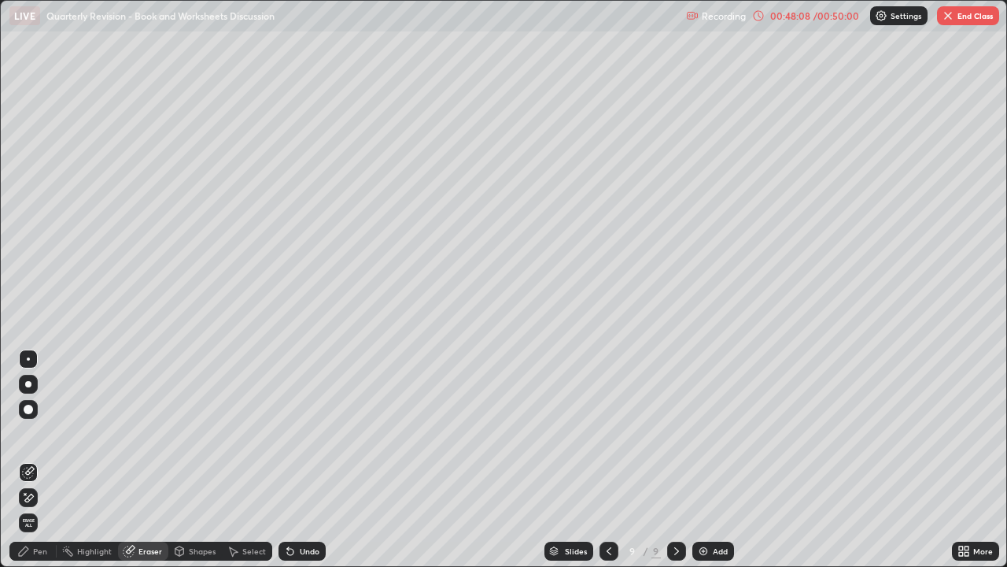
click at [42, 460] on div "Pen" at bounding box center [32, 550] width 47 height 19
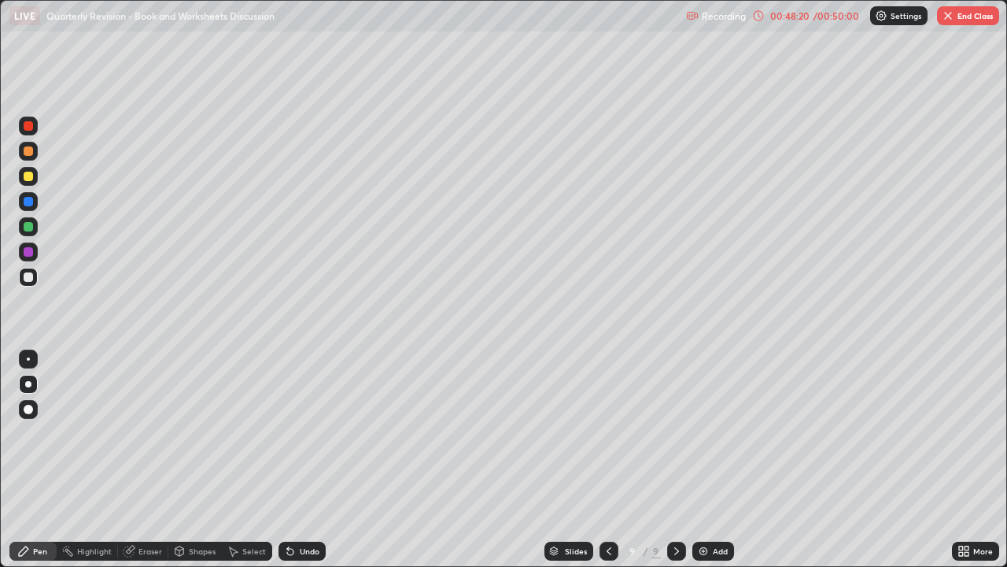
click at [28, 175] on div at bounding box center [28, 176] width 9 height 9
click at [154, 460] on div "Eraser" at bounding box center [151, 551] width 24 height 8
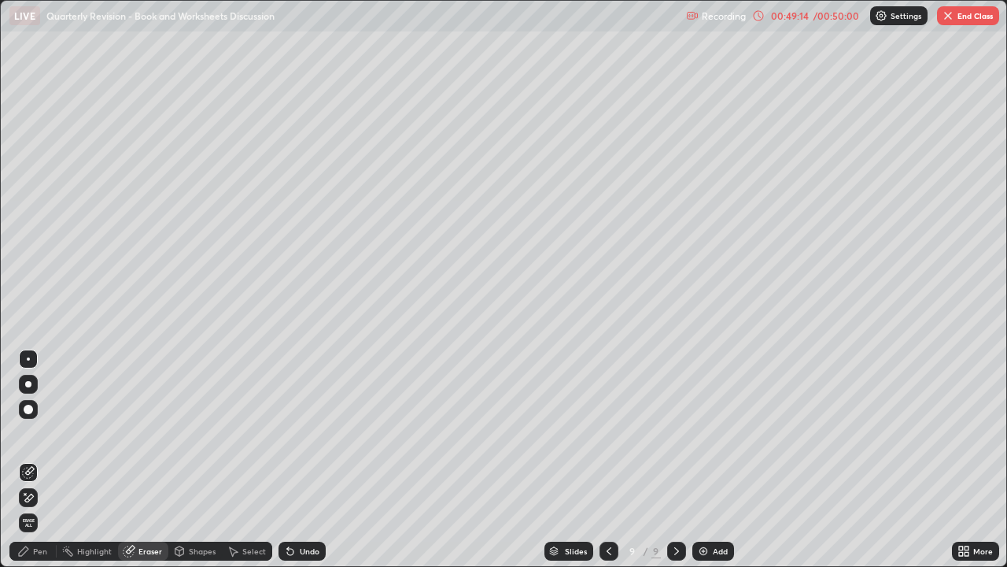
click at [42, 460] on div "Pen" at bounding box center [40, 551] width 14 height 8
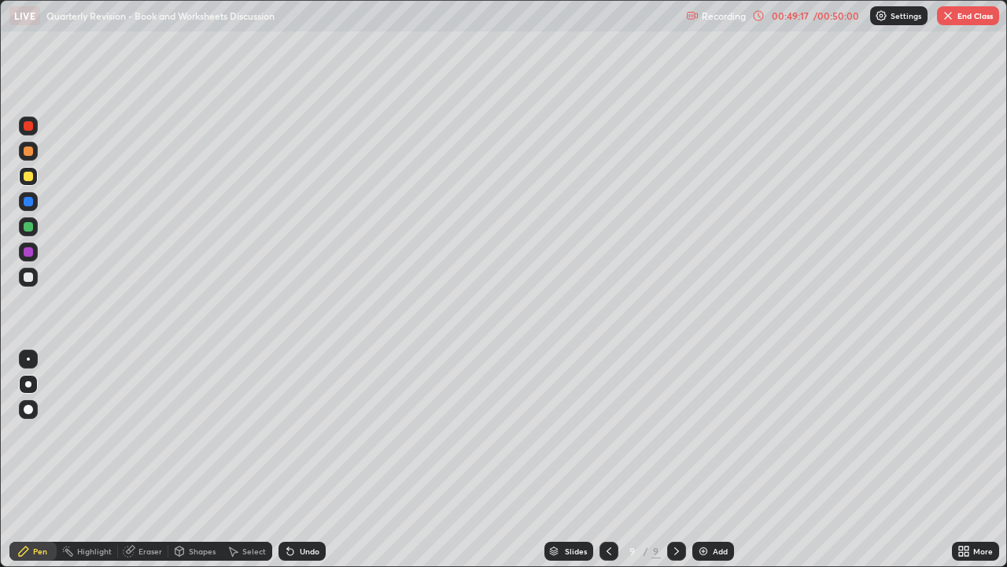
click at [31, 276] on div at bounding box center [28, 276] width 9 height 9
click at [606, 460] on icon at bounding box center [609, 551] width 13 height 13
click at [609, 460] on icon at bounding box center [609, 551] width 13 height 13
click at [608, 460] on icon at bounding box center [609, 551] width 13 height 13
click at [613, 460] on icon at bounding box center [609, 551] width 13 height 13
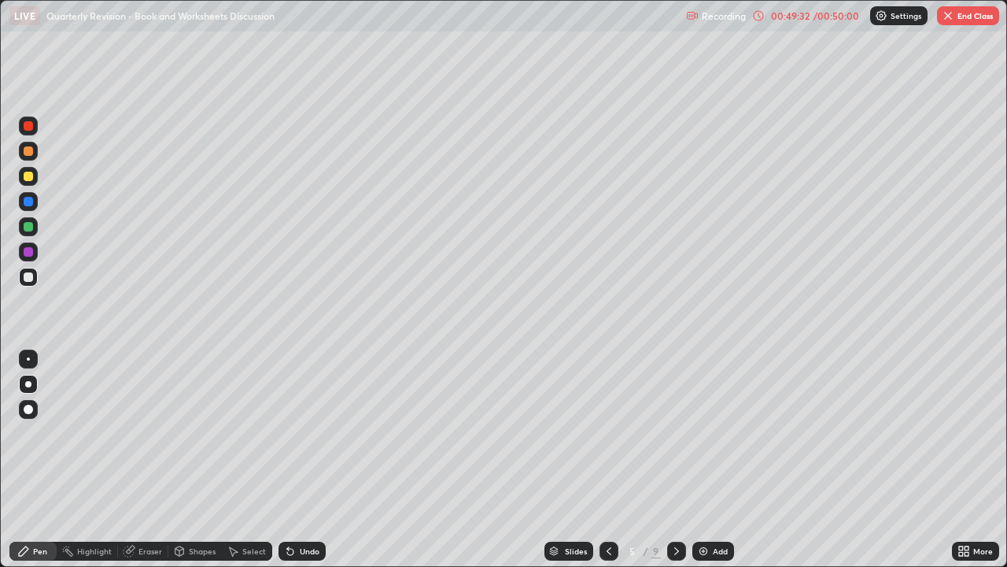
click at [608, 460] on icon at bounding box center [609, 551] width 13 height 13
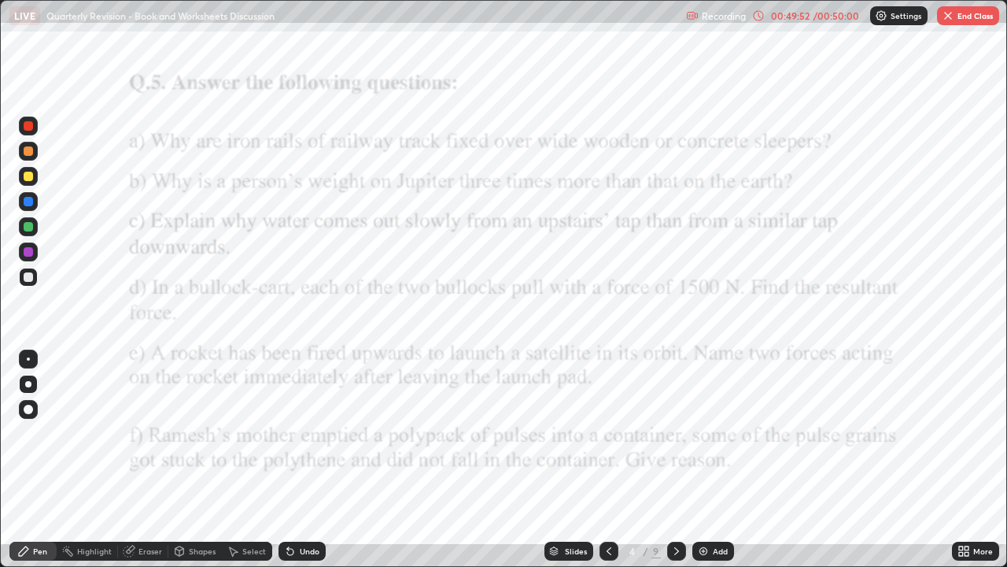
click at [675, 460] on icon at bounding box center [676, 551] width 13 height 13
click at [677, 460] on icon at bounding box center [676, 551] width 13 height 13
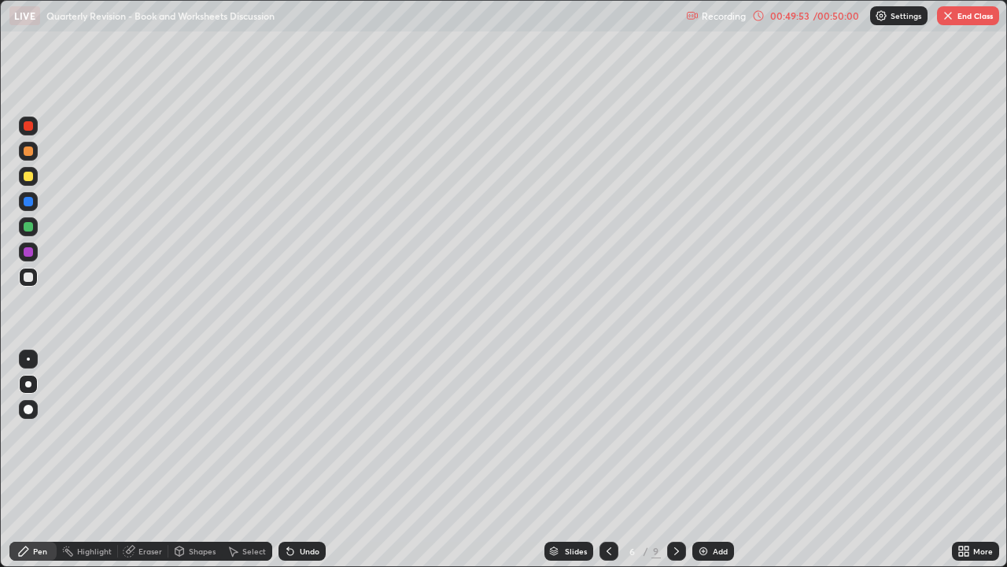
click at [677, 460] on icon at bounding box center [676, 551] width 13 height 13
click at [681, 460] on div at bounding box center [676, 550] width 19 height 19
click at [675, 460] on icon at bounding box center [676, 551] width 13 height 13
click at [683, 460] on div at bounding box center [676, 550] width 19 height 19
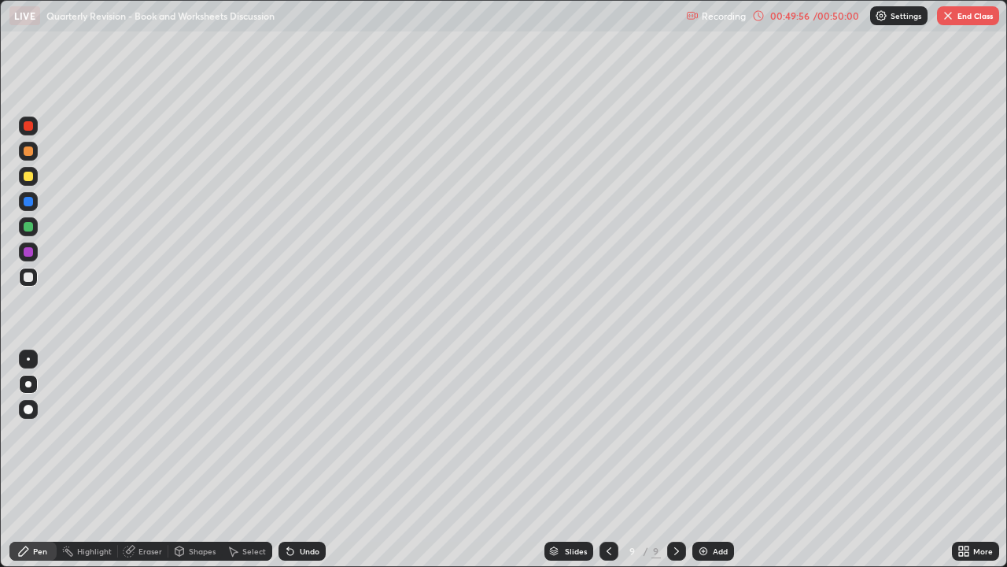
click at [707, 460] on img at bounding box center [703, 551] width 13 height 13
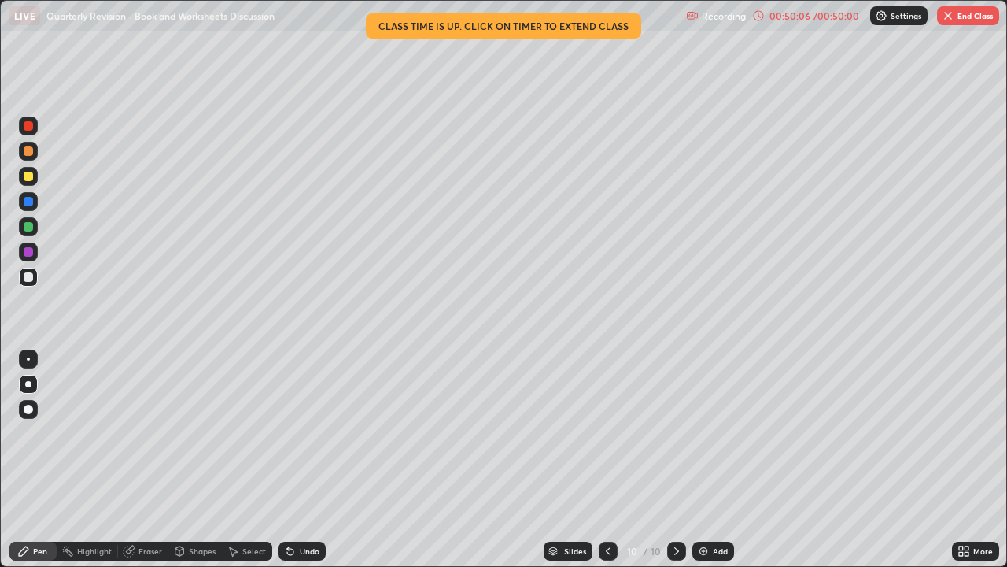
click at [298, 460] on div "Undo" at bounding box center [302, 550] width 47 height 19
click at [301, 460] on div "Undo" at bounding box center [302, 550] width 47 height 19
click at [307, 460] on div "Undo" at bounding box center [302, 550] width 47 height 19
click at [969, 14] on button "End Class" at bounding box center [968, 15] width 62 height 19
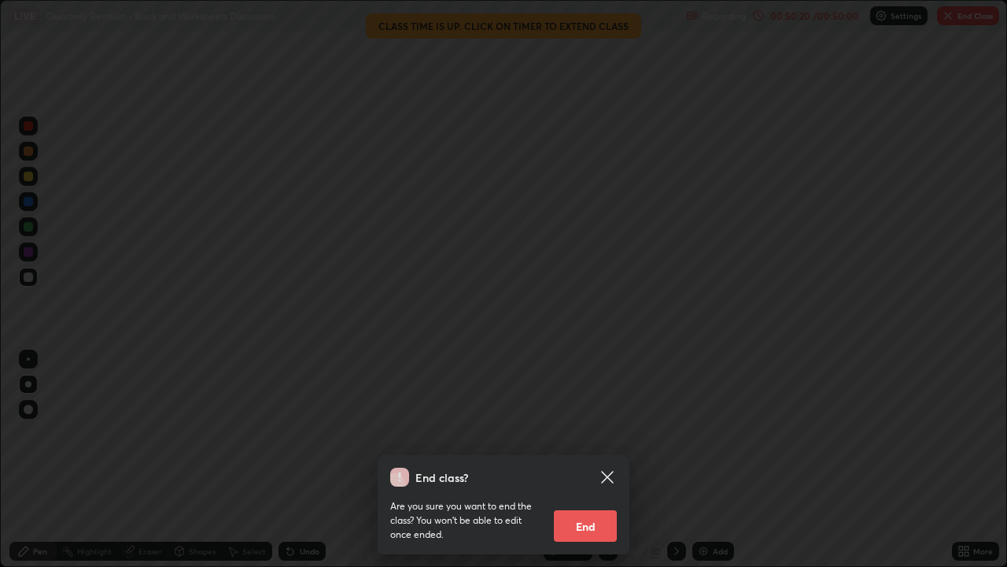
click at [590, 460] on button "End" at bounding box center [585, 525] width 63 height 31
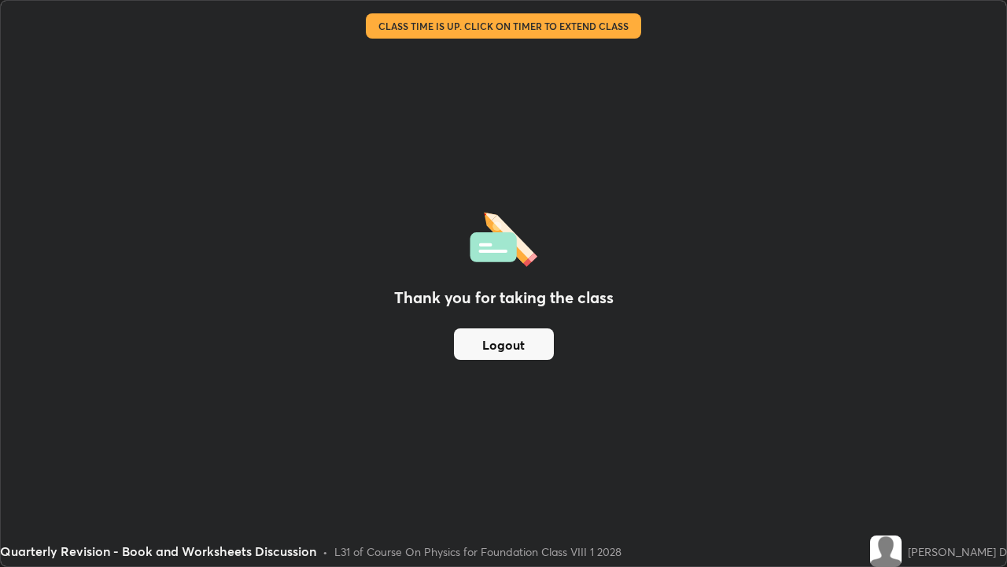
click at [535, 339] on button "Logout" at bounding box center [504, 343] width 100 height 31
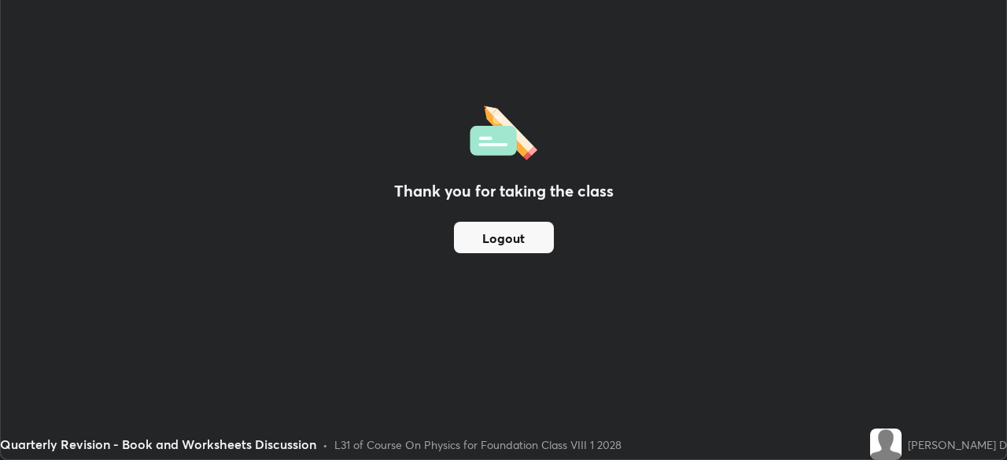
scroll to position [78234, 77688]
